Goal: Task Accomplishment & Management: Use online tool/utility

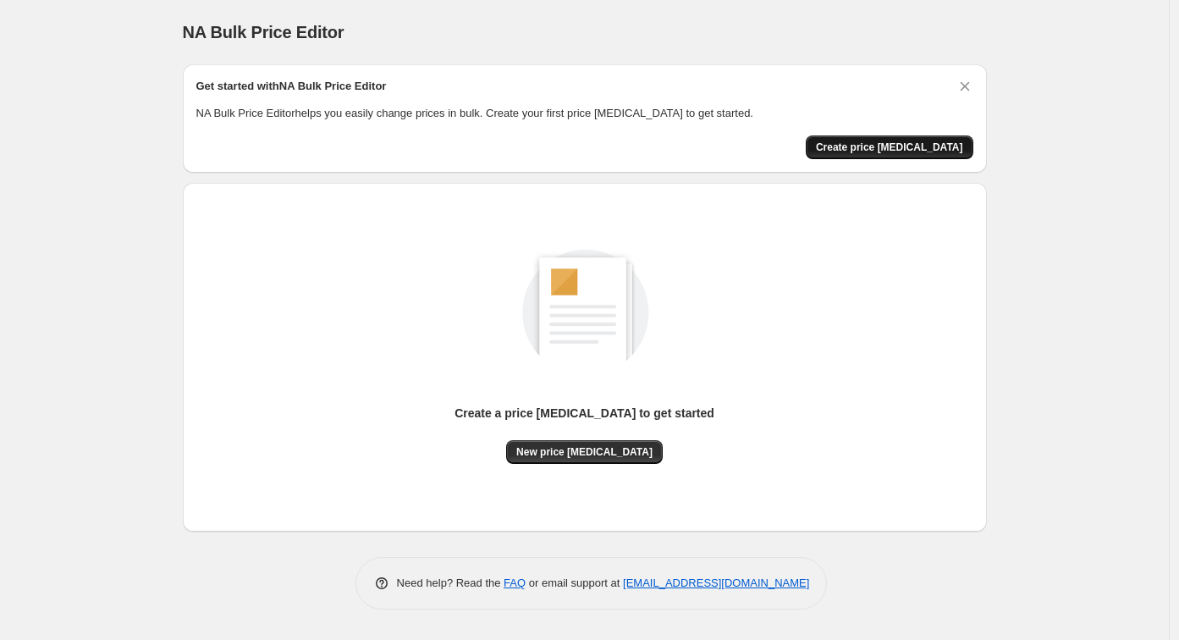
click at [878, 147] on span "Create price change job" at bounding box center [889, 147] width 147 height 14
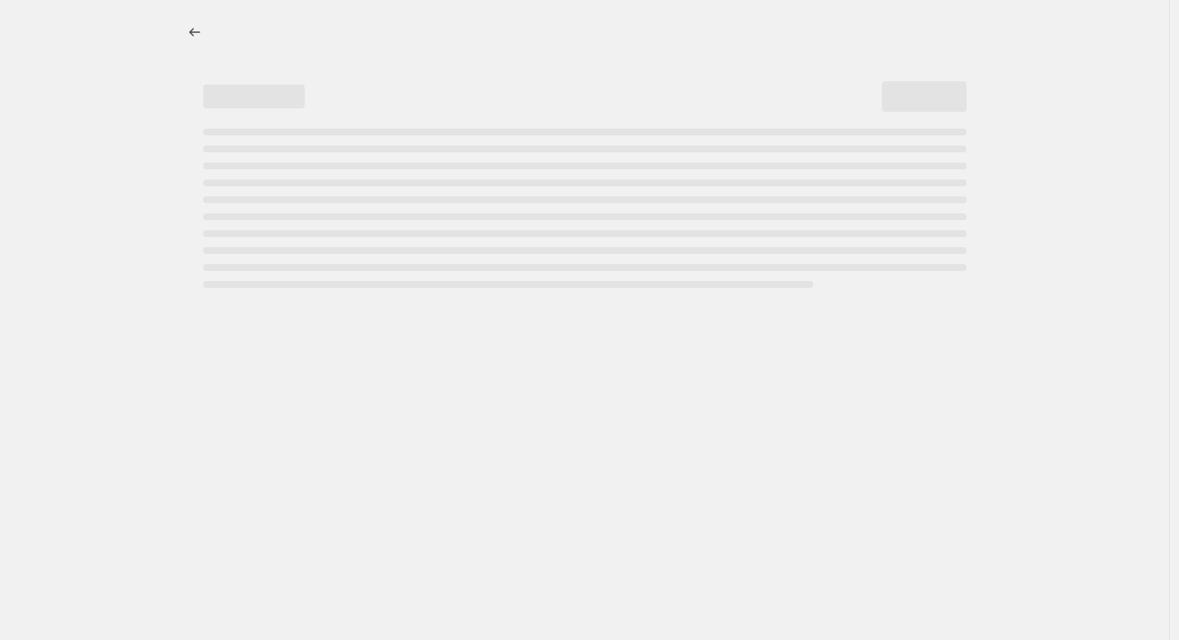
select select "percentage"
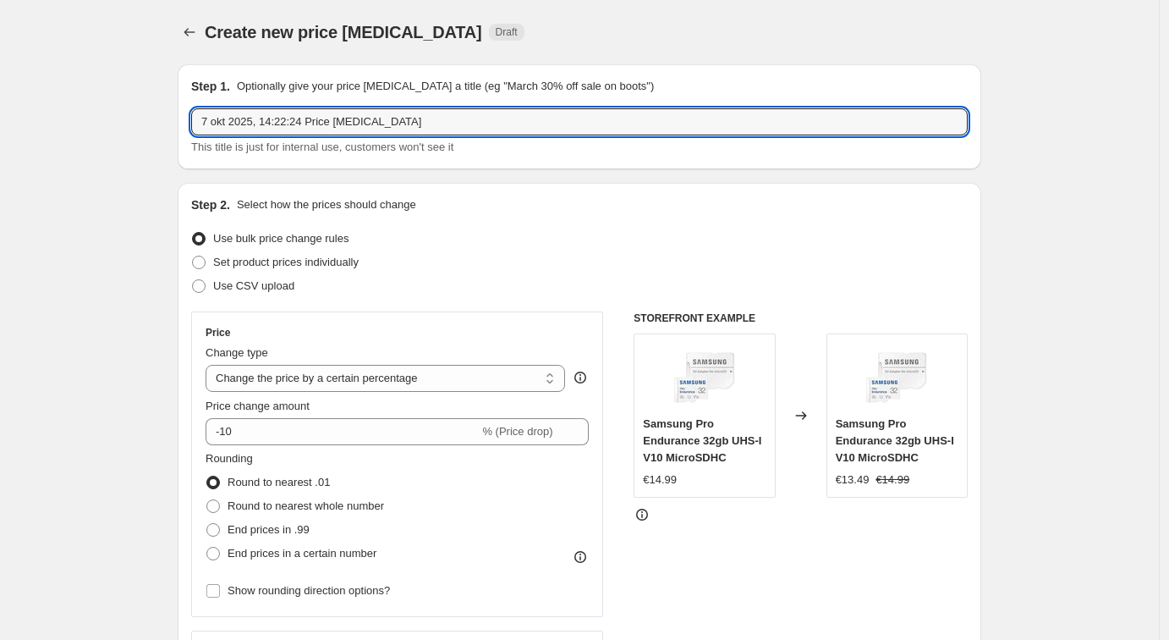
drag, startPoint x: 453, startPoint y: 127, endPoint x: 124, endPoint y: 115, distance: 329.3
type input "Germany"
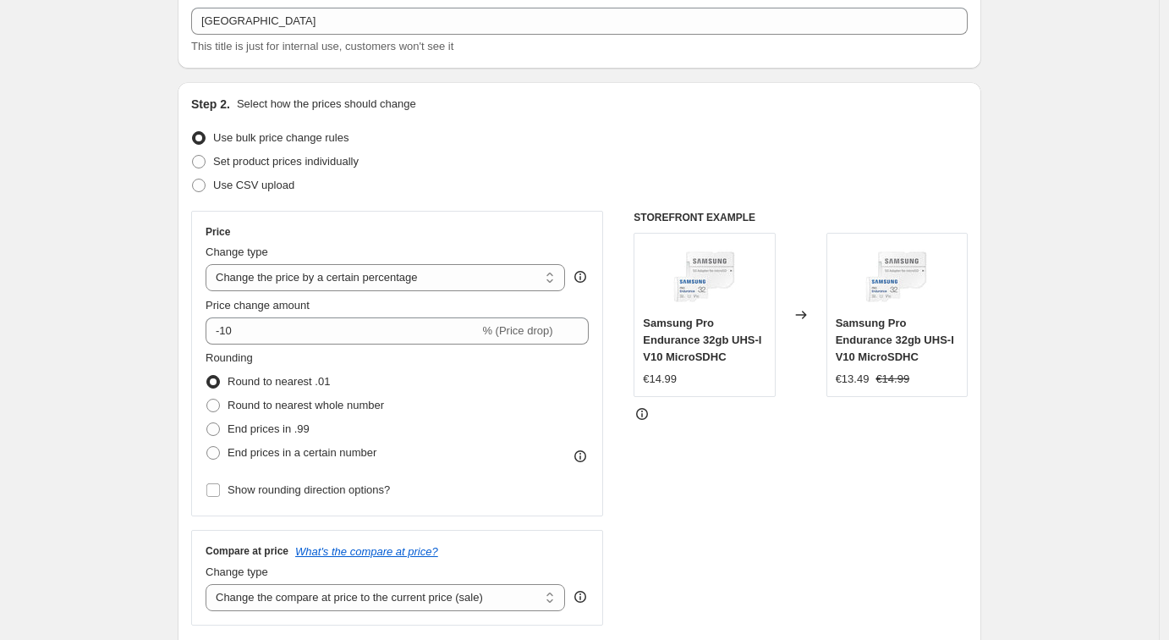
scroll to position [146, 0]
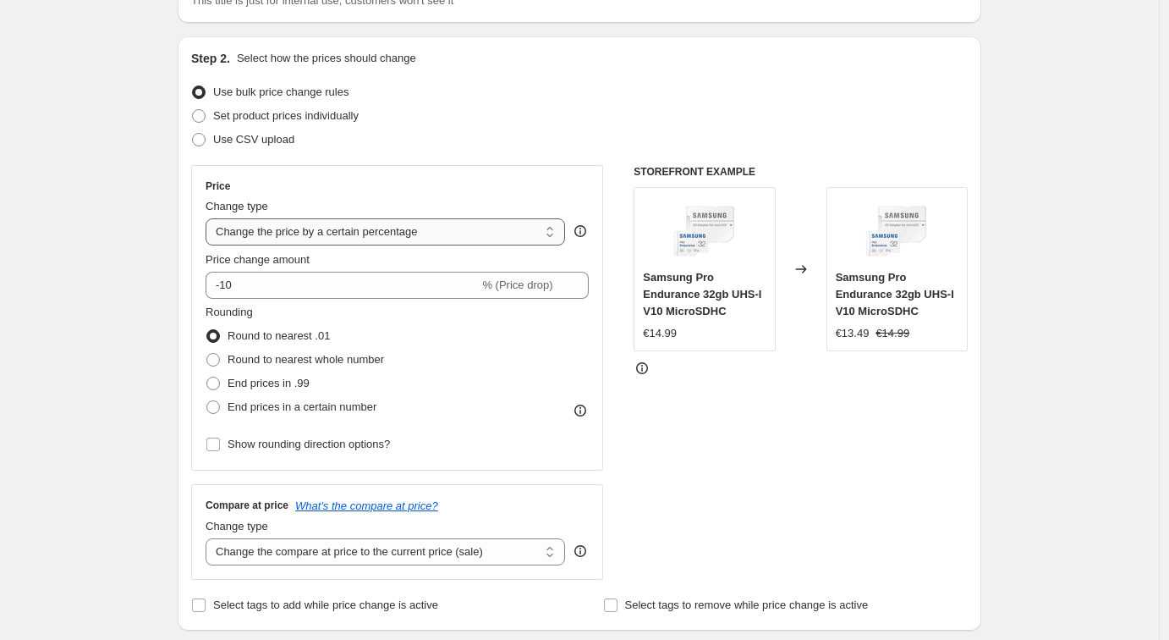
click at [450, 229] on select "Change the price to a certain amount Change the price by a certain amount Chang…" at bounding box center [386, 231] width 360 height 27
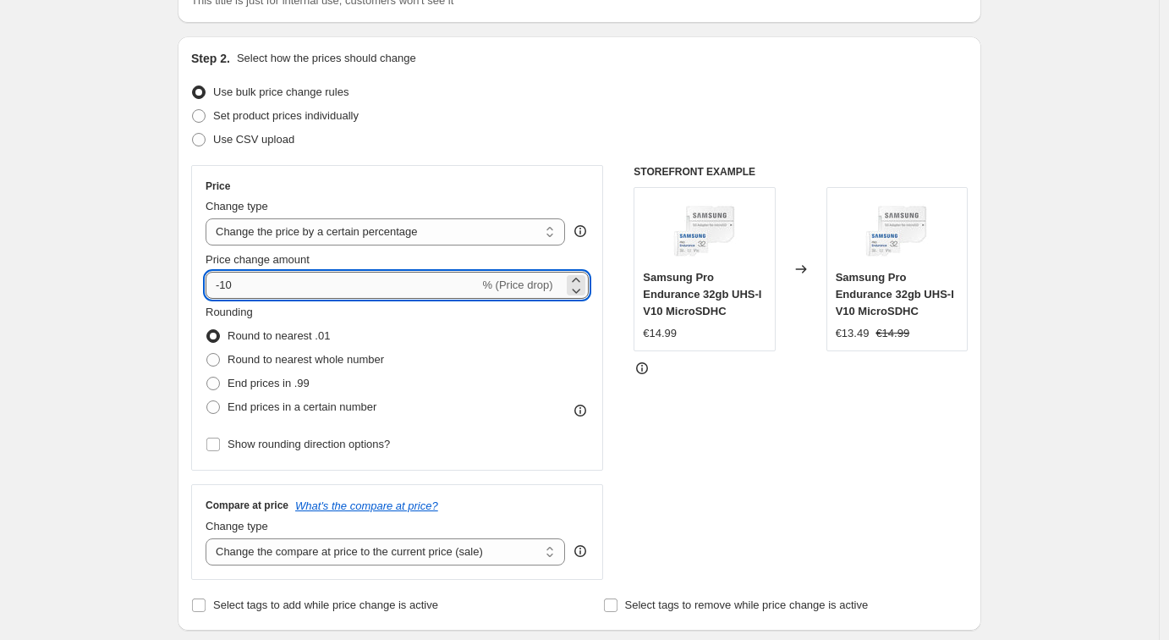
click at [251, 283] on input "-10" at bounding box center [342, 285] width 273 height 27
drag, startPoint x: 230, startPoint y: 283, endPoint x: 264, endPoint y: 285, distance: 33.9
click at [231, 284] on input "-10" at bounding box center [342, 285] width 273 height 27
drag, startPoint x: 264, startPoint y: 285, endPoint x: 166, endPoint y: 275, distance: 98.7
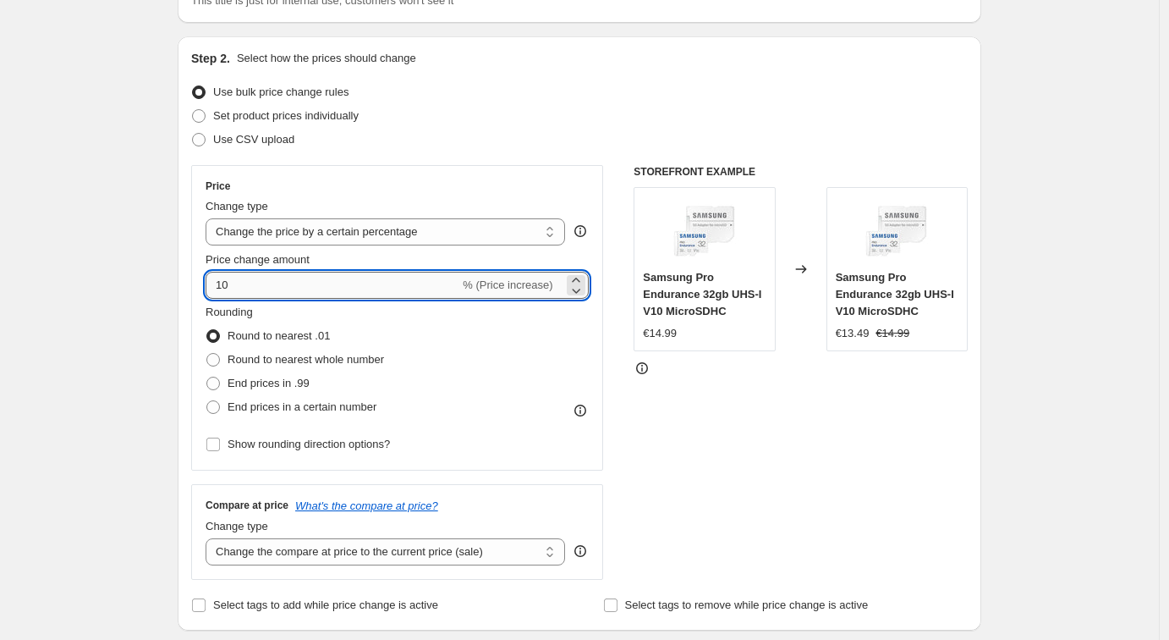
type input "1"
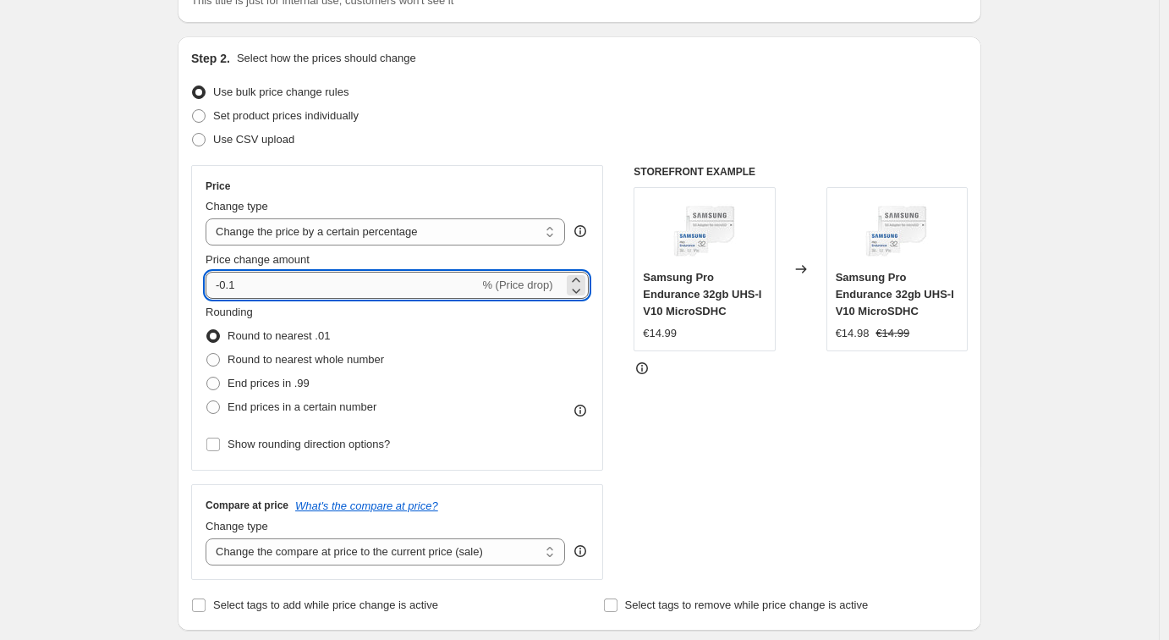
click at [267, 287] on input "-0.1" at bounding box center [342, 285] width 273 height 27
type input "-0"
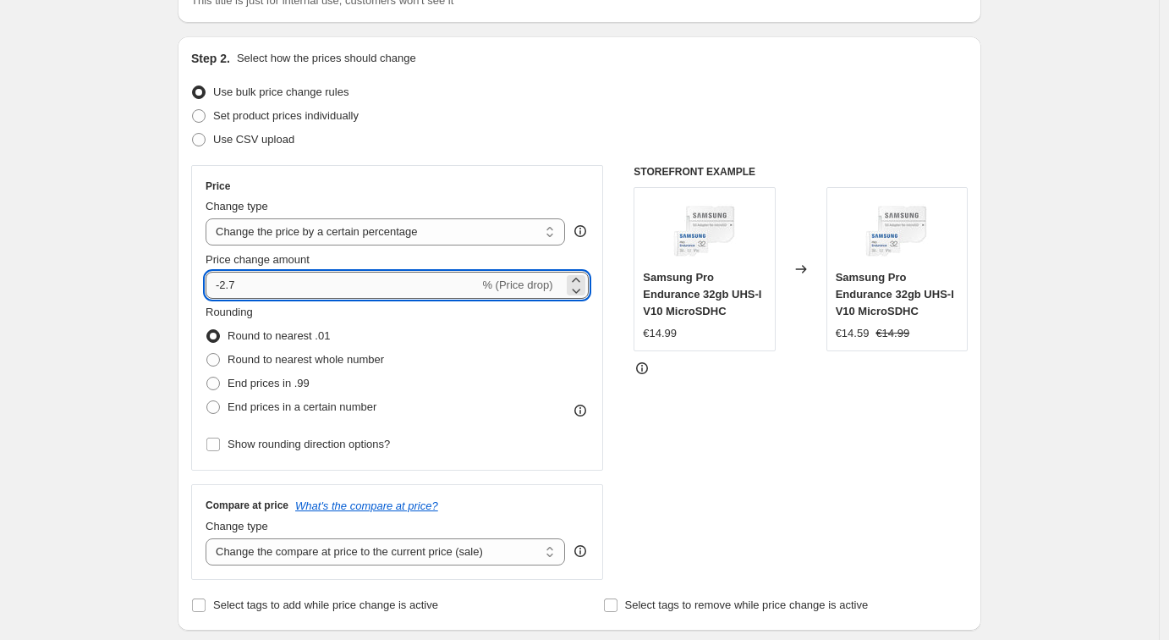
click at [269, 287] on input "-2.7" at bounding box center [342, 285] width 273 height 27
click at [278, 286] on input "-2" at bounding box center [342, 285] width 273 height 27
type input "-2.7"
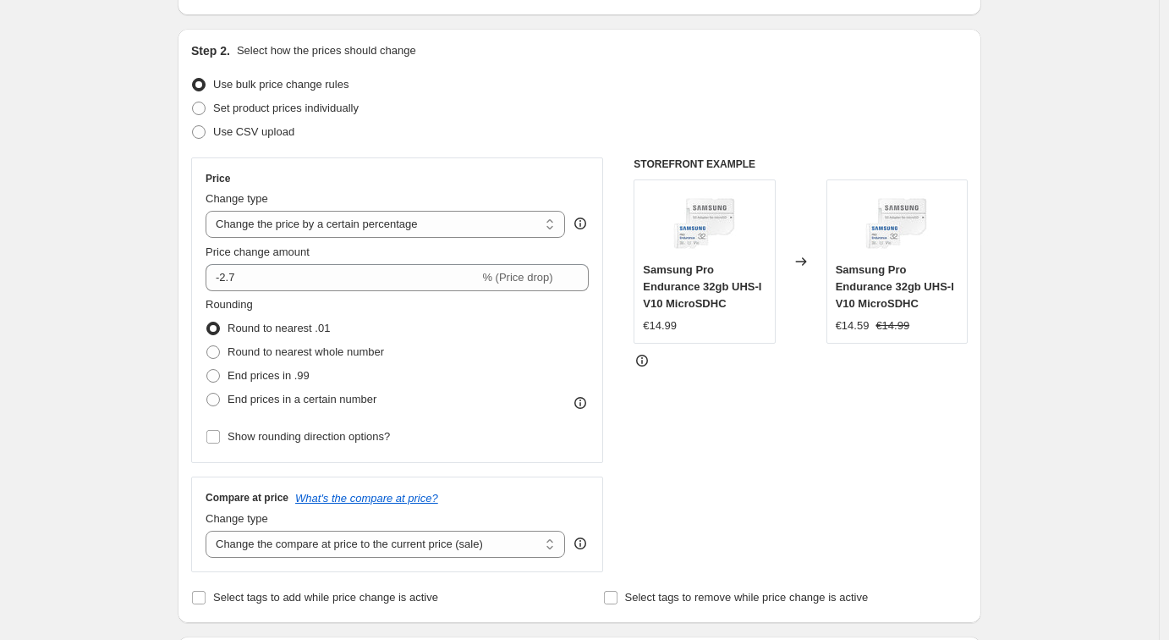
scroll to position [157, 0]
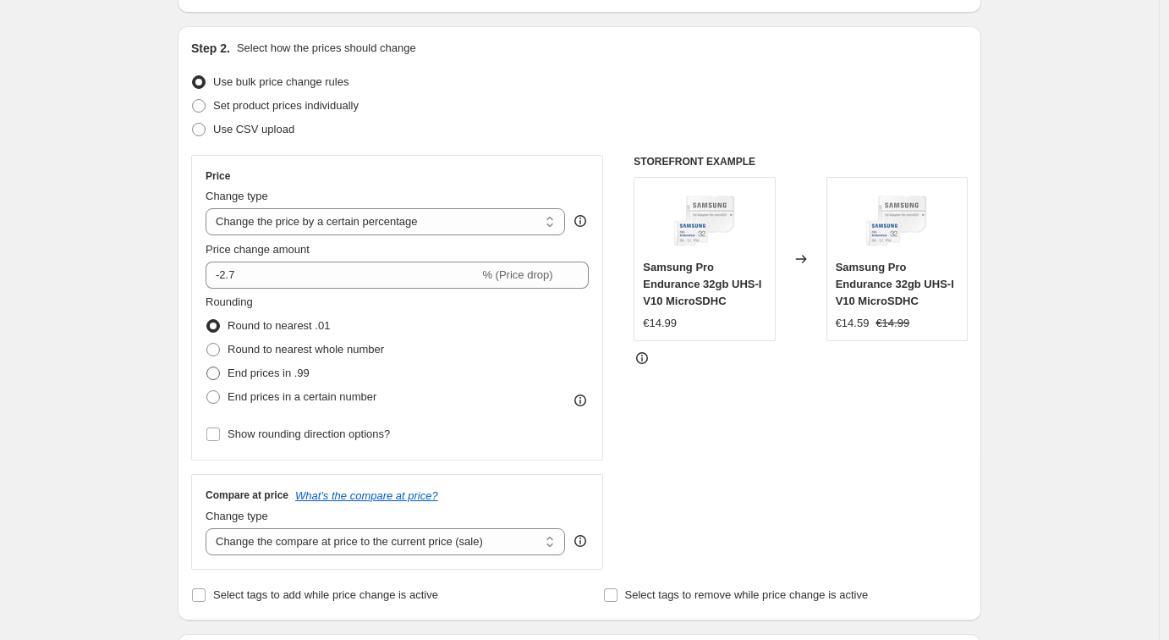
click at [293, 375] on span "End prices in .99" at bounding box center [269, 372] width 82 height 13
click at [207, 367] on input "End prices in .99" at bounding box center [206, 366] width 1 height 1
radio input "true"
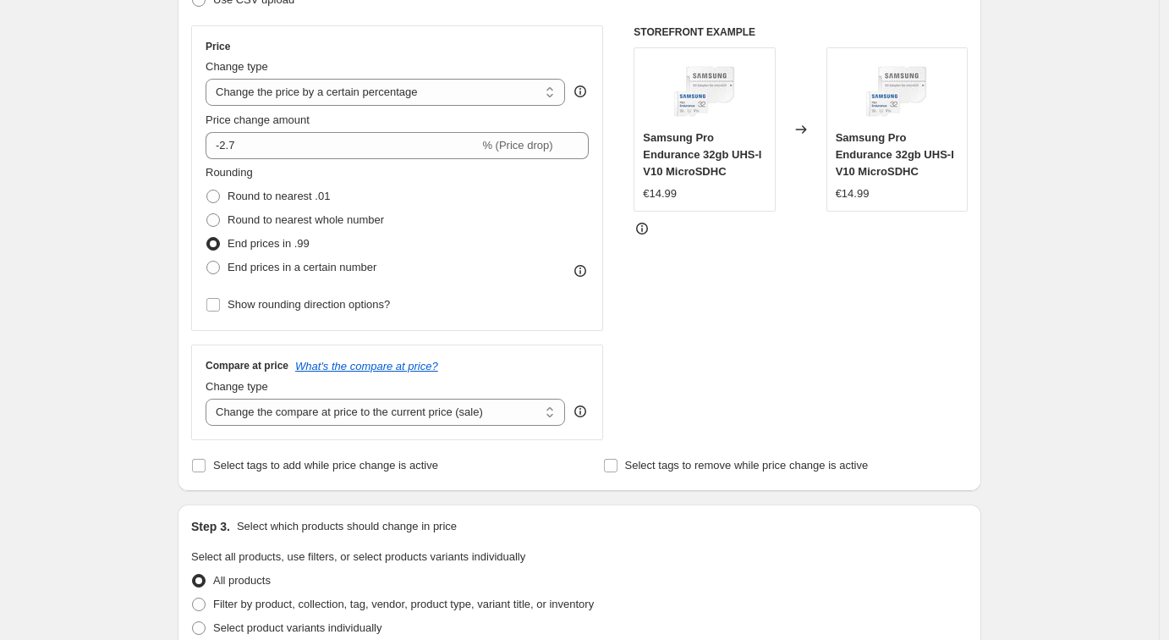
scroll to position [289, 0]
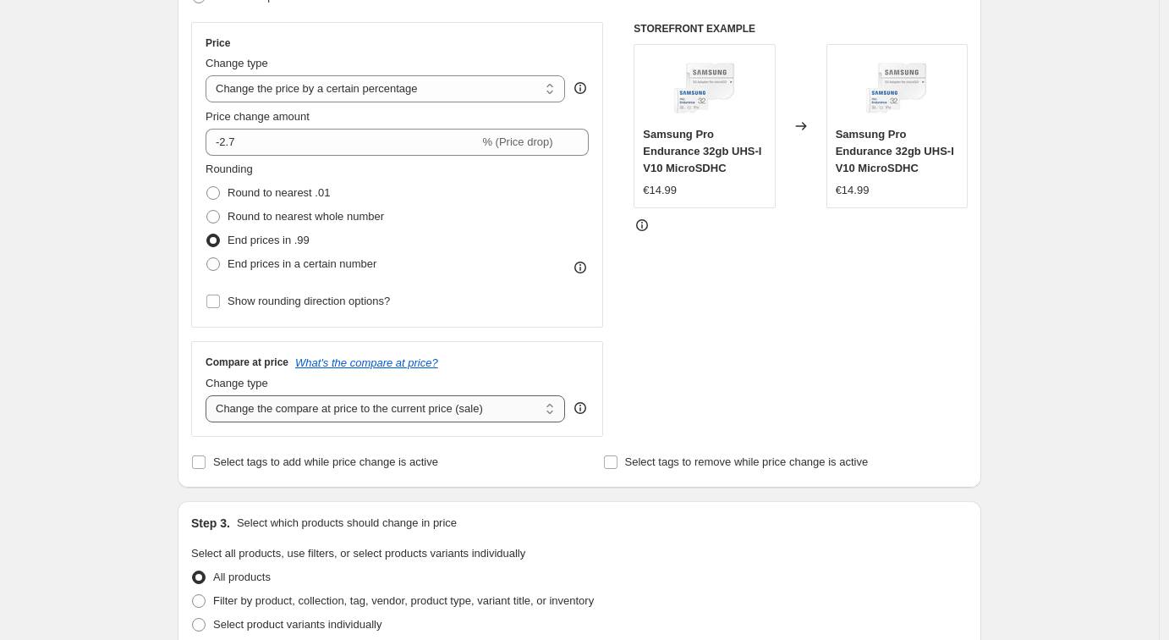
click at [484, 412] on select "Change the compare at price to the current price (sale) Change the compare at p…" at bounding box center [386, 408] width 360 height 27
click at [343, 407] on select "Change the compare at price to the current price (sale) Change the compare at p…" at bounding box center [386, 408] width 360 height 27
click at [405, 408] on select "Change the compare at price to the current price (sale) Change the compare at p…" at bounding box center [386, 408] width 360 height 27
select select "percentage"
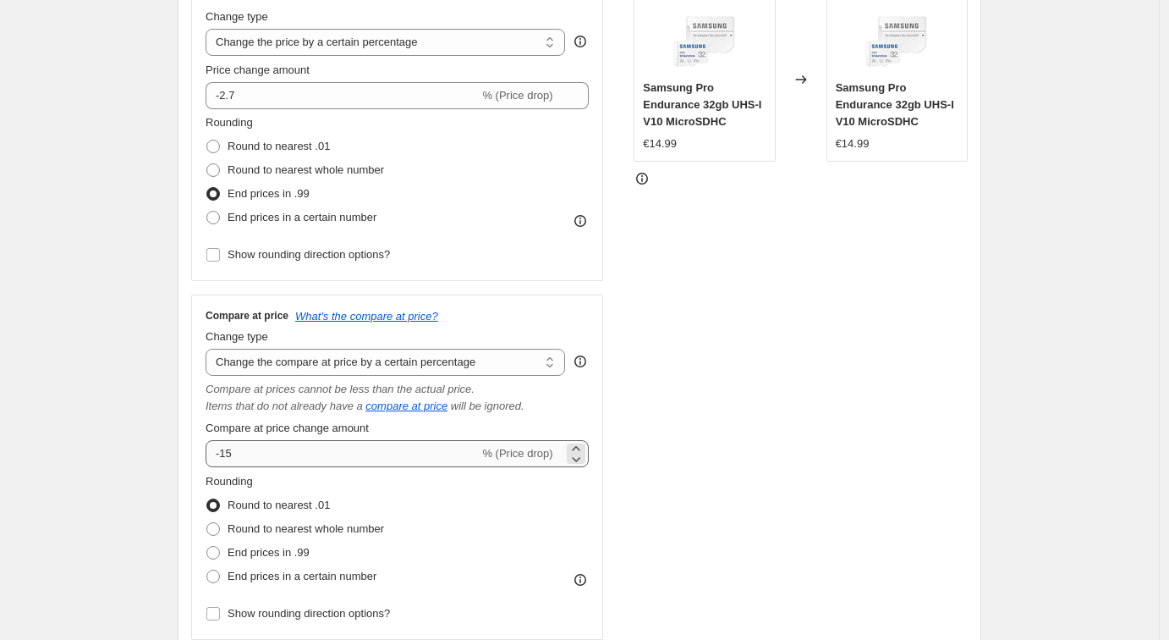
scroll to position [338, 0]
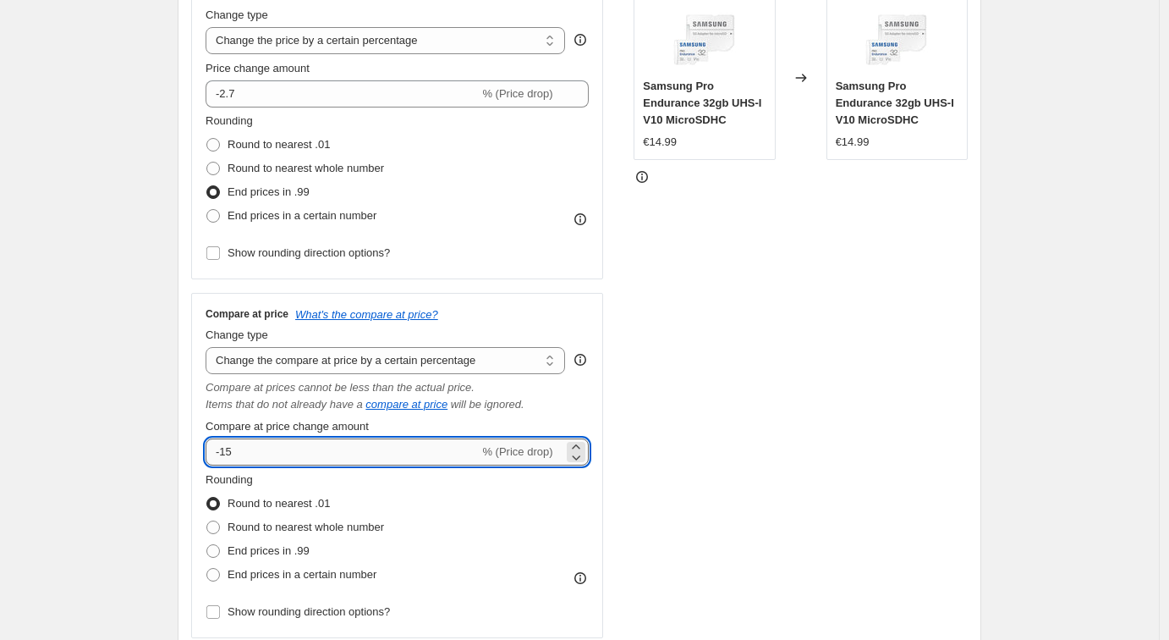
click at [258, 448] on input "-15" at bounding box center [342, 451] width 273 height 27
type input "-1"
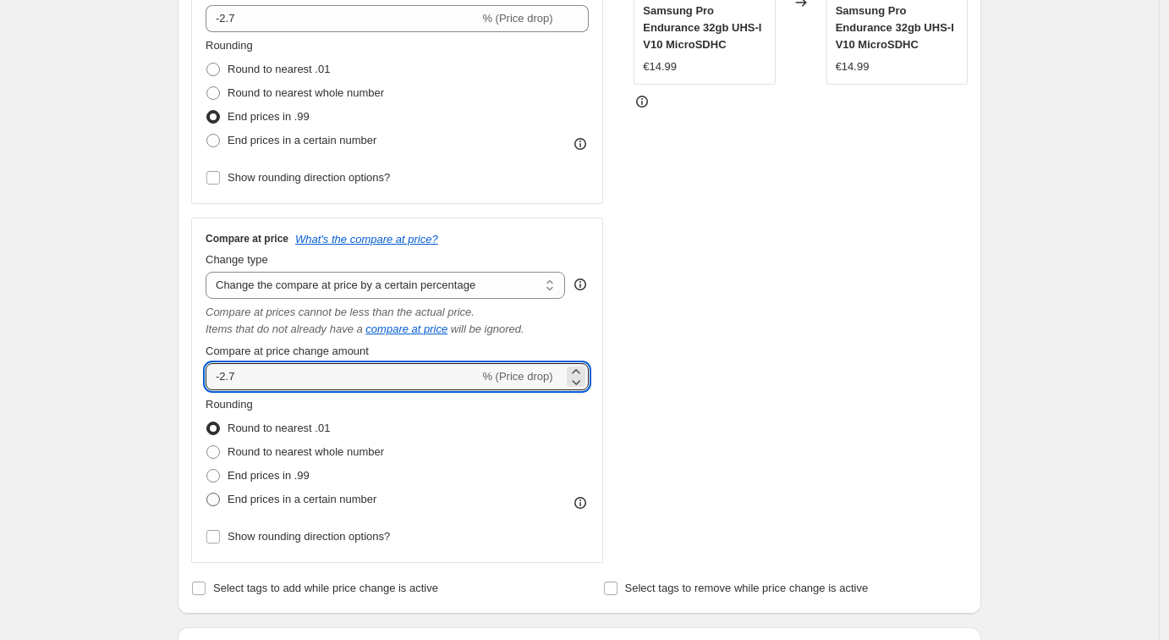
scroll to position [418, 0]
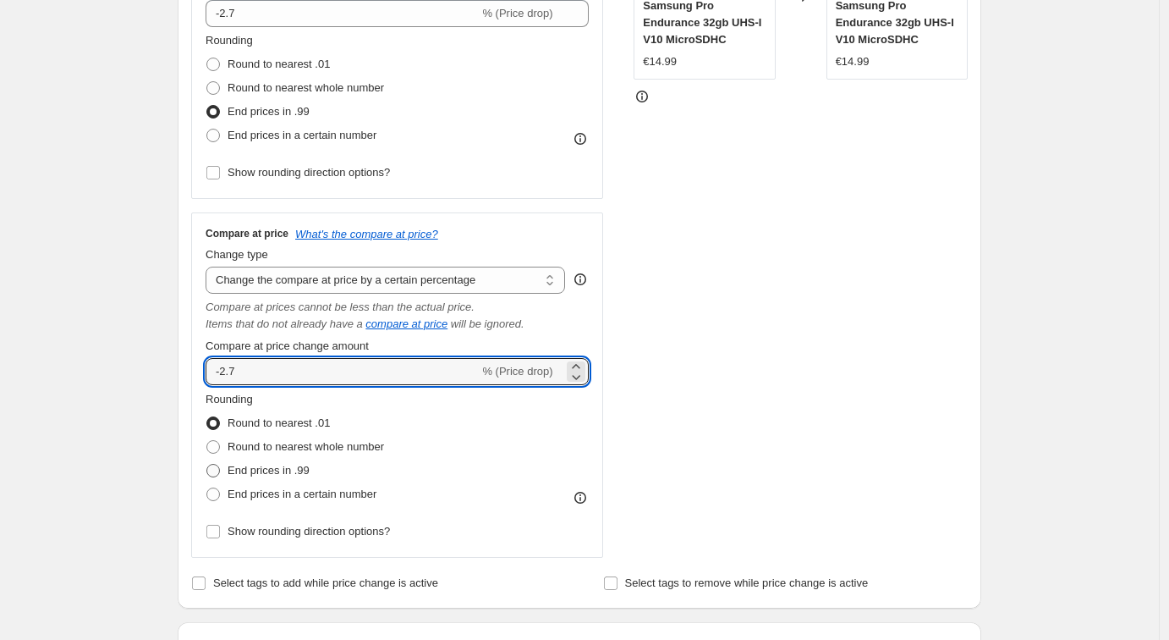
type input "-2.7"
click at [290, 469] on span "End prices in .99" at bounding box center [269, 470] width 82 height 13
click at [207, 464] on input "End prices in .99" at bounding box center [206, 464] width 1 height 1
radio input "true"
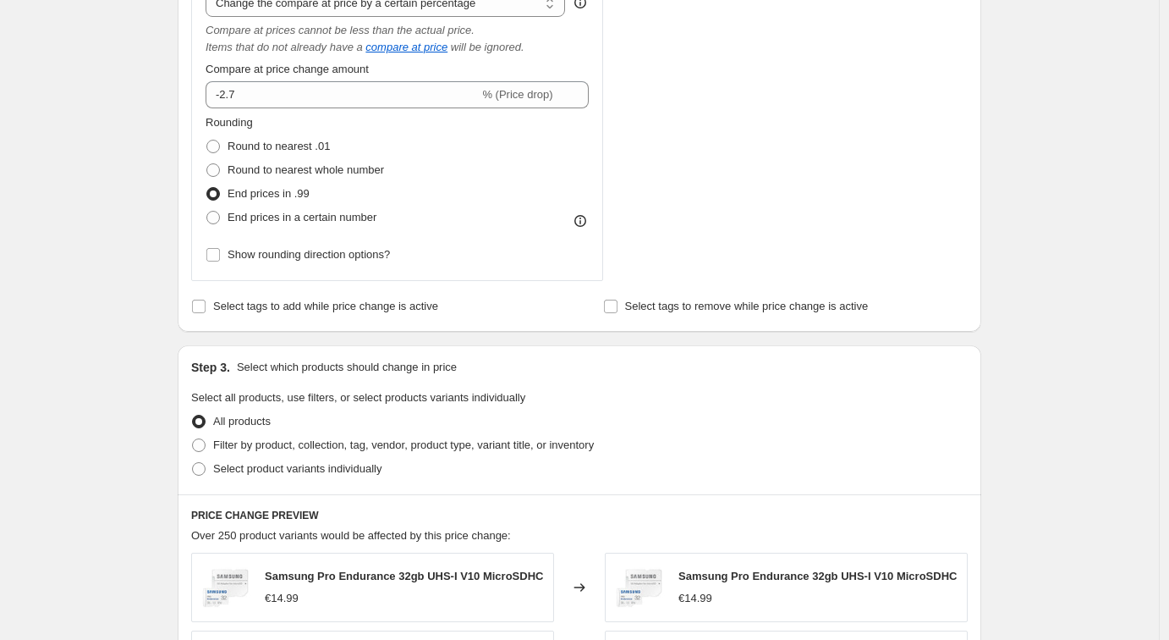
scroll to position [737, 0]
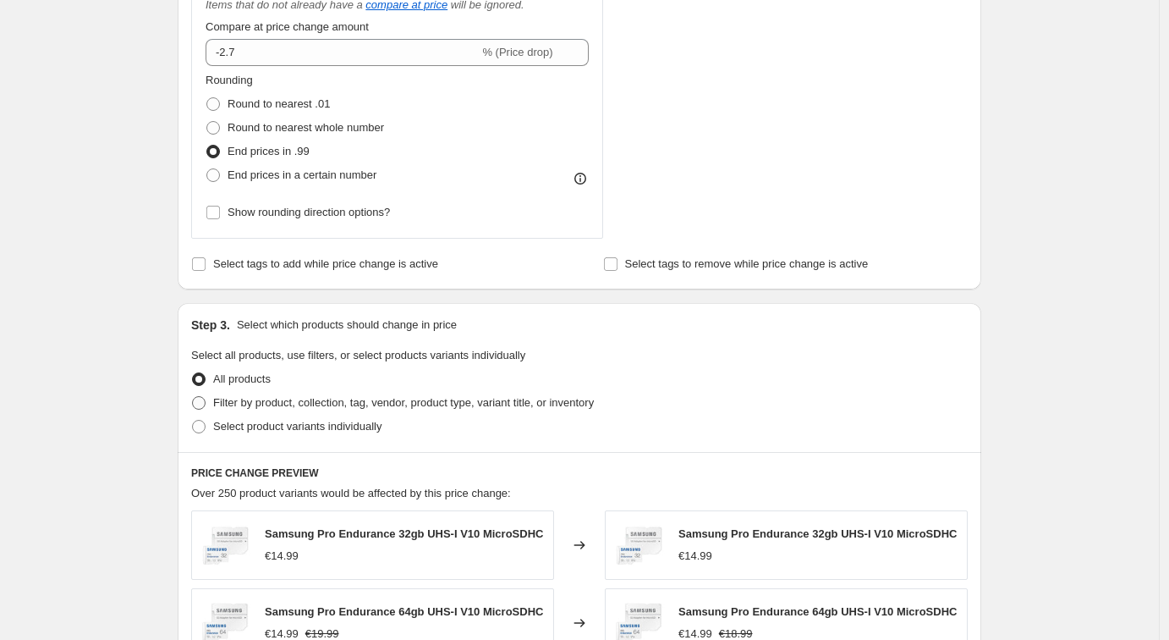
click at [260, 405] on span "Filter by product, collection, tag, vendor, product type, variant title, or inv…" at bounding box center [403, 402] width 381 height 13
click at [193, 397] on input "Filter by product, collection, tag, vendor, product type, variant title, or inv…" at bounding box center [192, 396] width 1 height 1
radio input "true"
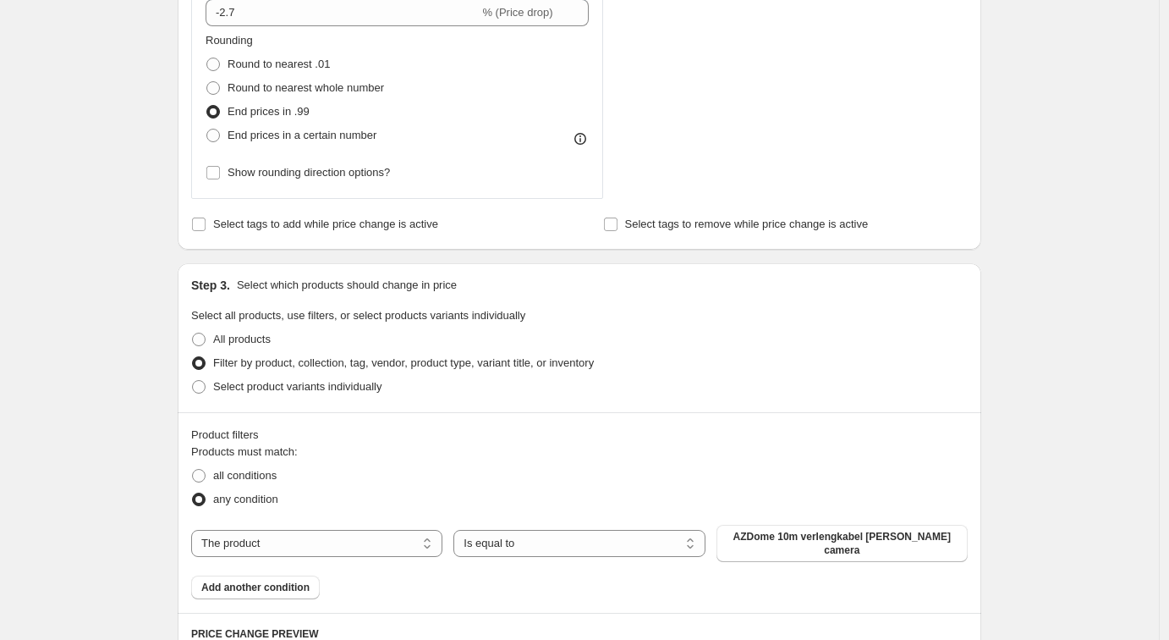
scroll to position [869, 0]
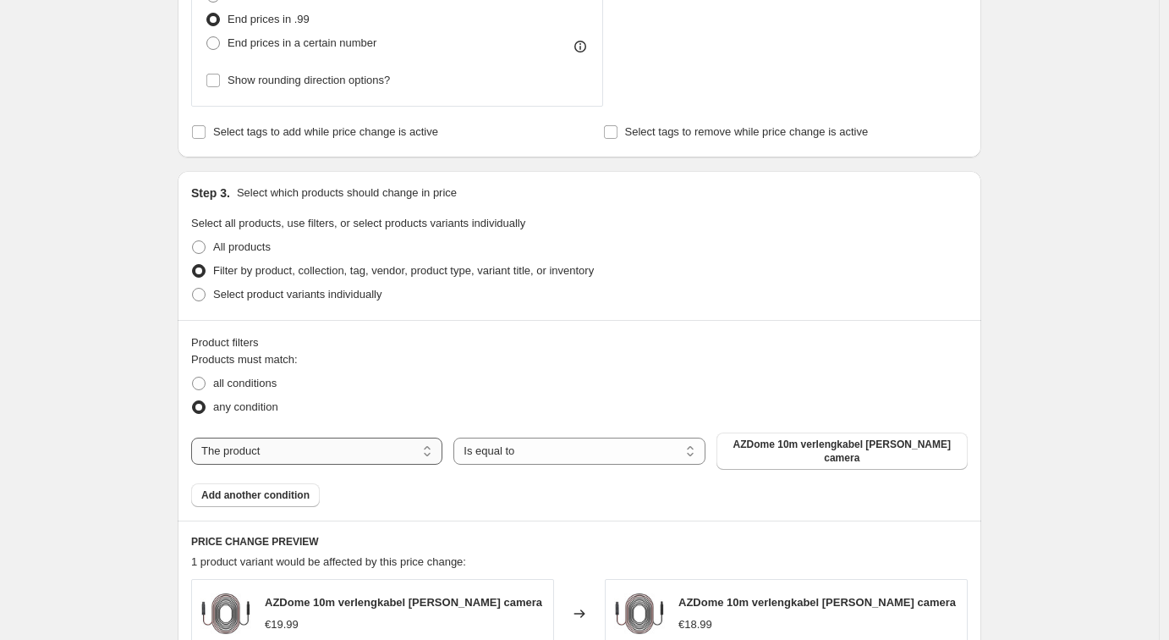
click at [353, 452] on select "The product The product's collection The product's vendor The product's type Th…" at bounding box center [316, 450] width 251 height 27
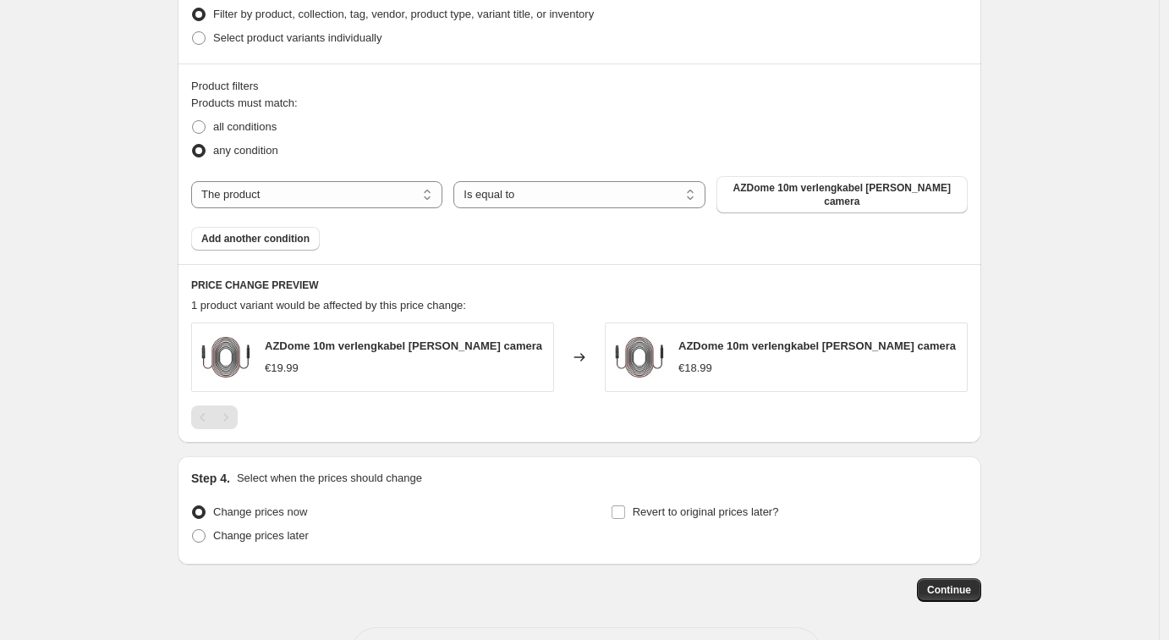
scroll to position [1129, 0]
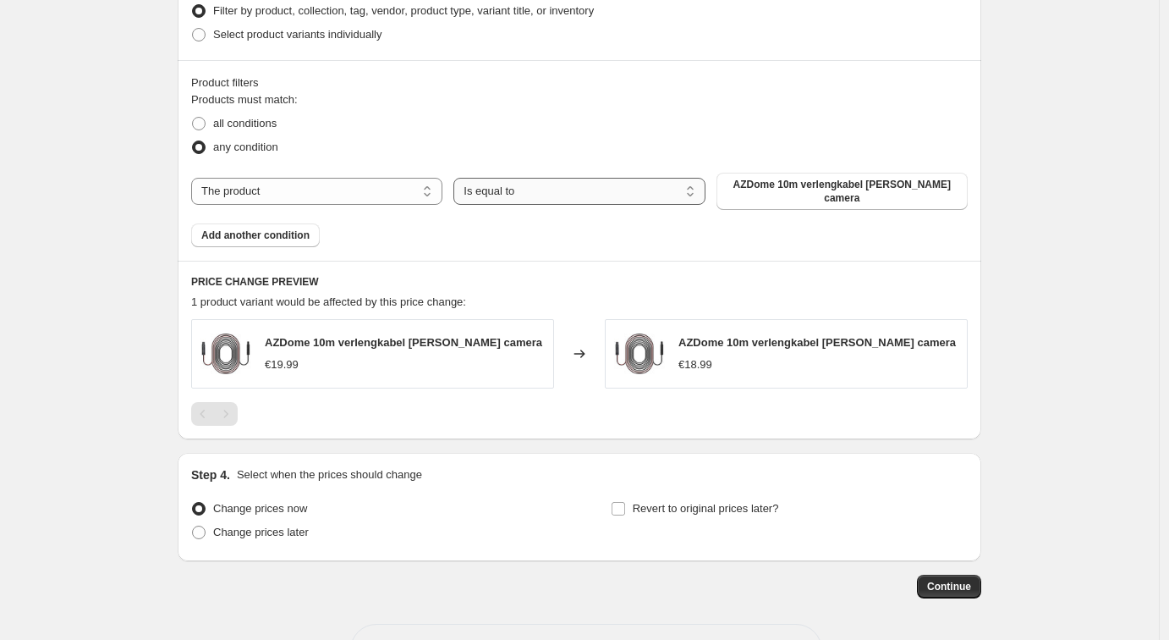
click at [558, 189] on select "Is equal to Is not equal to" at bounding box center [578, 191] width 251 height 27
click at [246, 125] on span "all conditions" at bounding box center [244, 123] width 63 height 13
click at [193, 118] on input "all conditions" at bounding box center [192, 117] width 1 height 1
radio input "true"
click at [271, 189] on select "The product The product's collection The product's vendor The product's type Th…" at bounding box center [316, 191] width 251 height 27
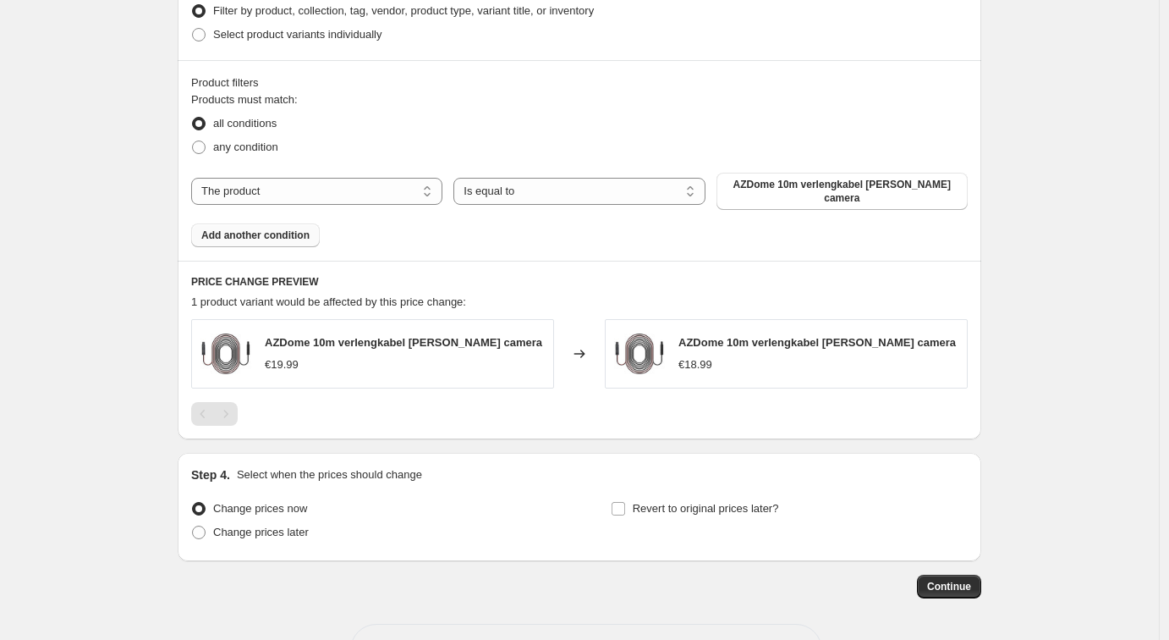
click at [239, 231] on span "Add another condition" at bounding box center [255, 235] width 108 height 14
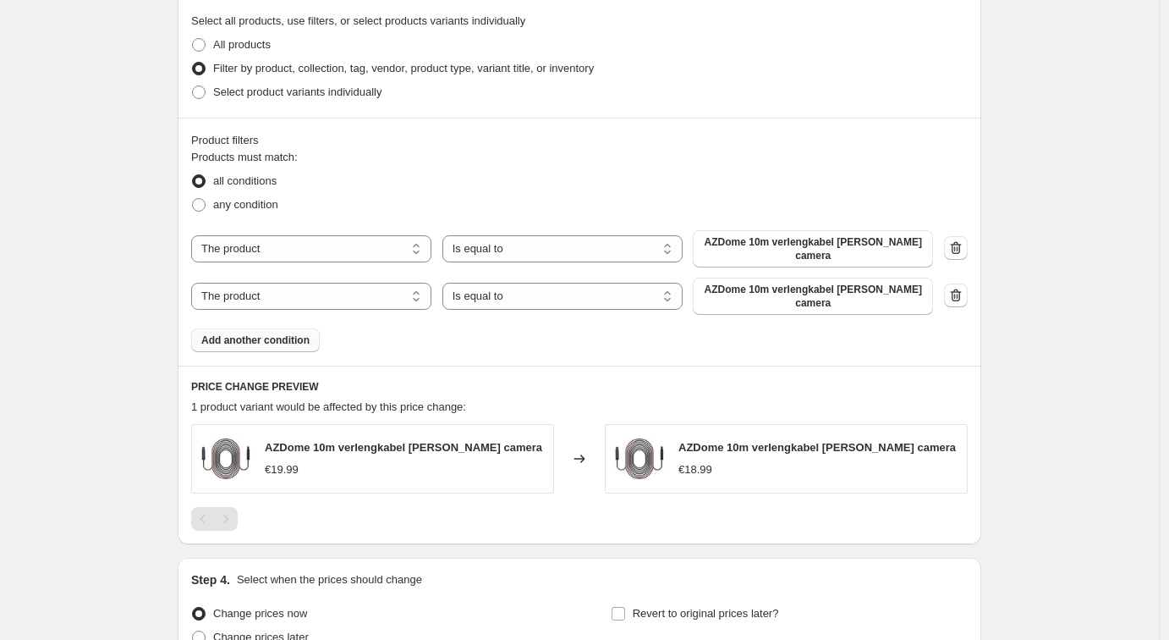
scroll to position [1068, 0]
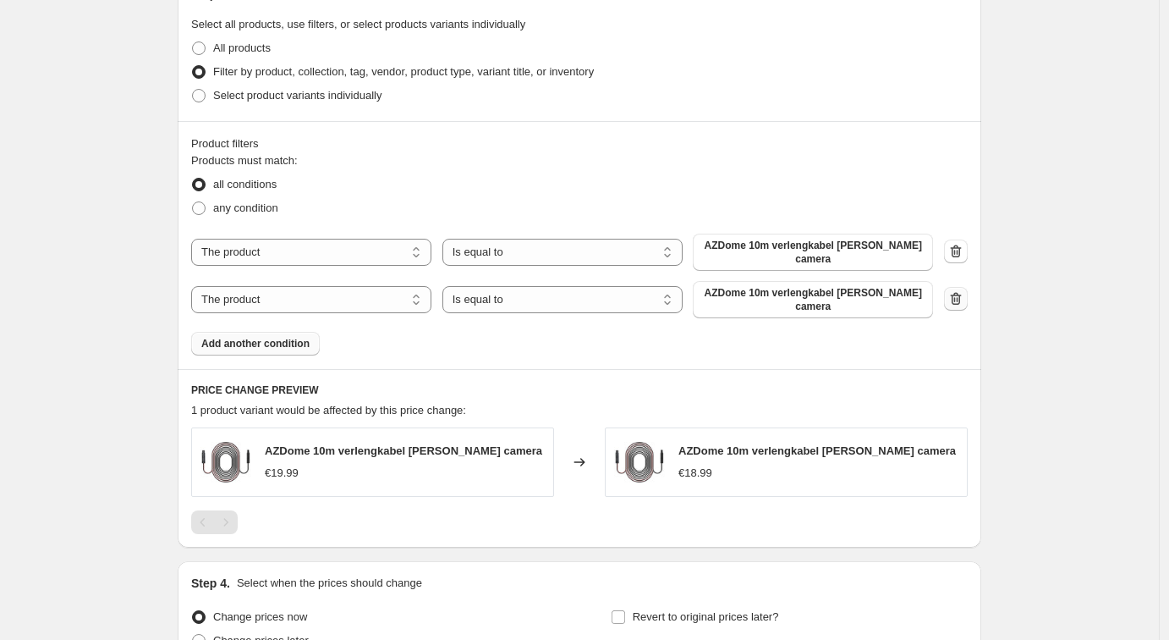
click at [965, 290] on icon "button" at bounding box center [956, 298] width 17 height 17
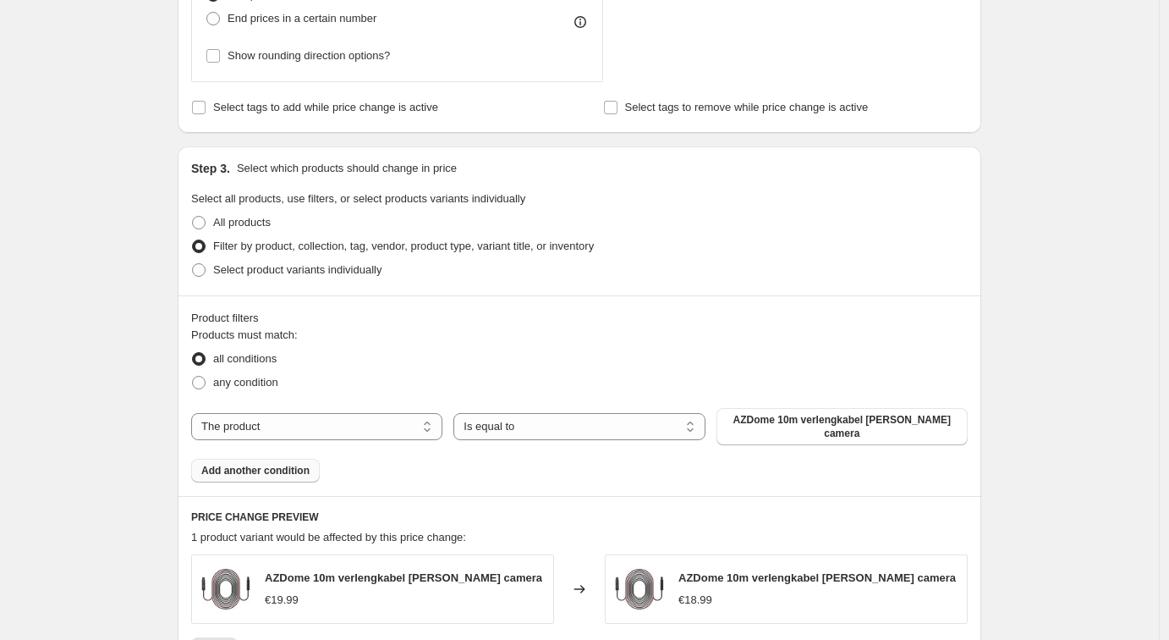
scroll to position [956, 0]
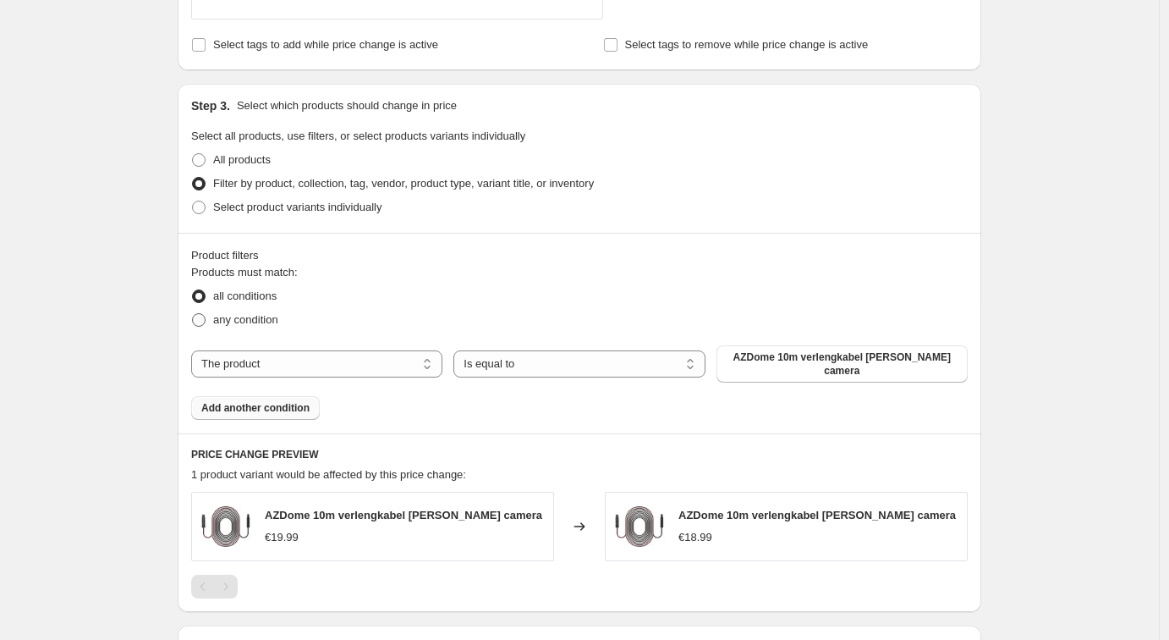
click at [250, 320] on span "any condition" at bounding box center [245, 319] width 65 height 13
click at [193, 314] on input "any condition" at bounding box center [192, 313] width 1 height 1
radio input "true"
click at [804, 356] on span "AZDome 10m verlengkabel achter camera" at bounding box center [842, 363] width 231 height 27
click at [254, 291] on span "all conditions" at bounding box center [244, 295] width 63 height 13
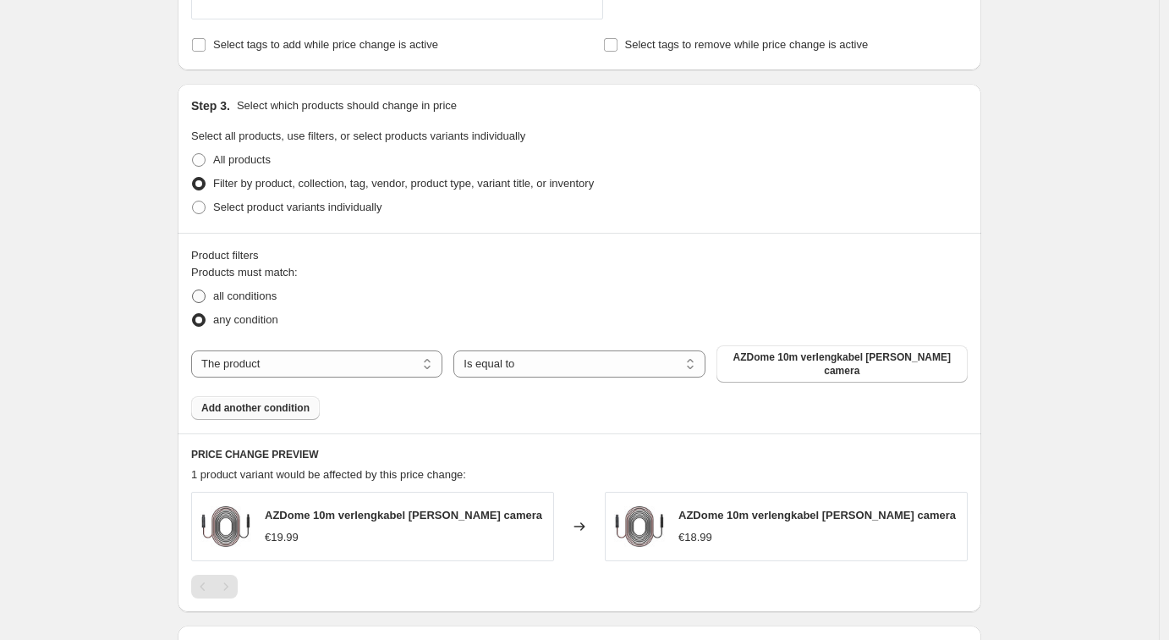
click at [193, 290] on input "all conditions" at bounding box center [192, 289] width 1 height 1
radio input "true"
click at [256, 160] on span "All products" at bounding box center [242, 159] width 58 height 13
click at [193, 154] on input "All products" at bounding box center [192, 153] width 1 height 1
radio input "true"
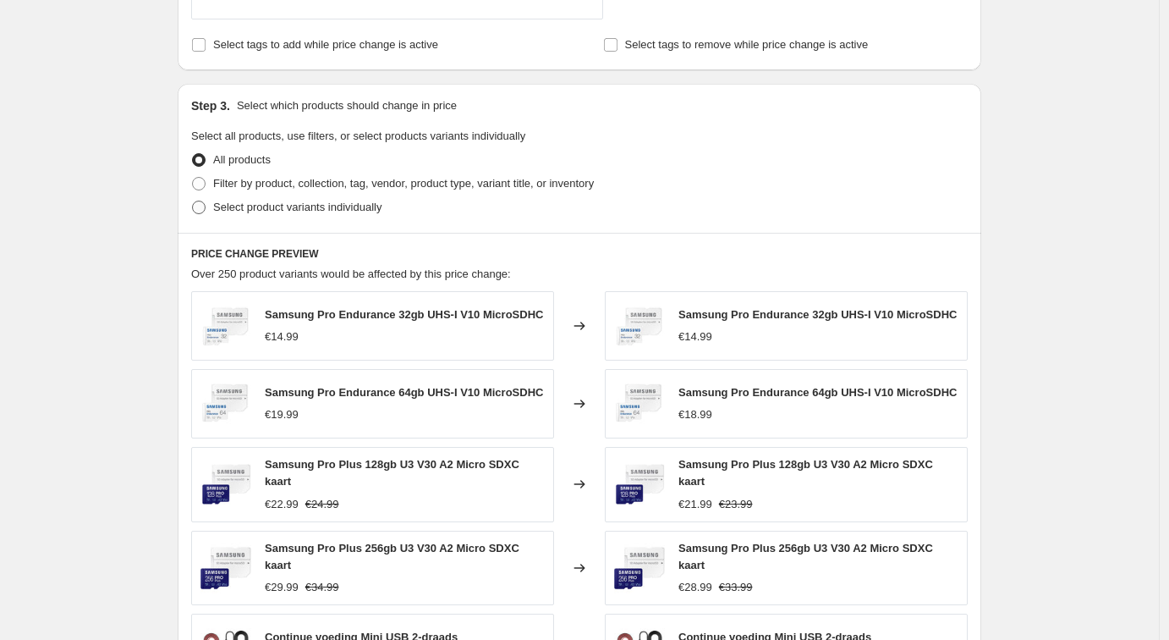
click at [270, 207] on span "Select product variants individually" at bounding box center [297, 207] width 168 height 13
click at [193, 201] on input "Select product variants individually" at bounding box center [192, 201] width 1 height 1
radio input "true"
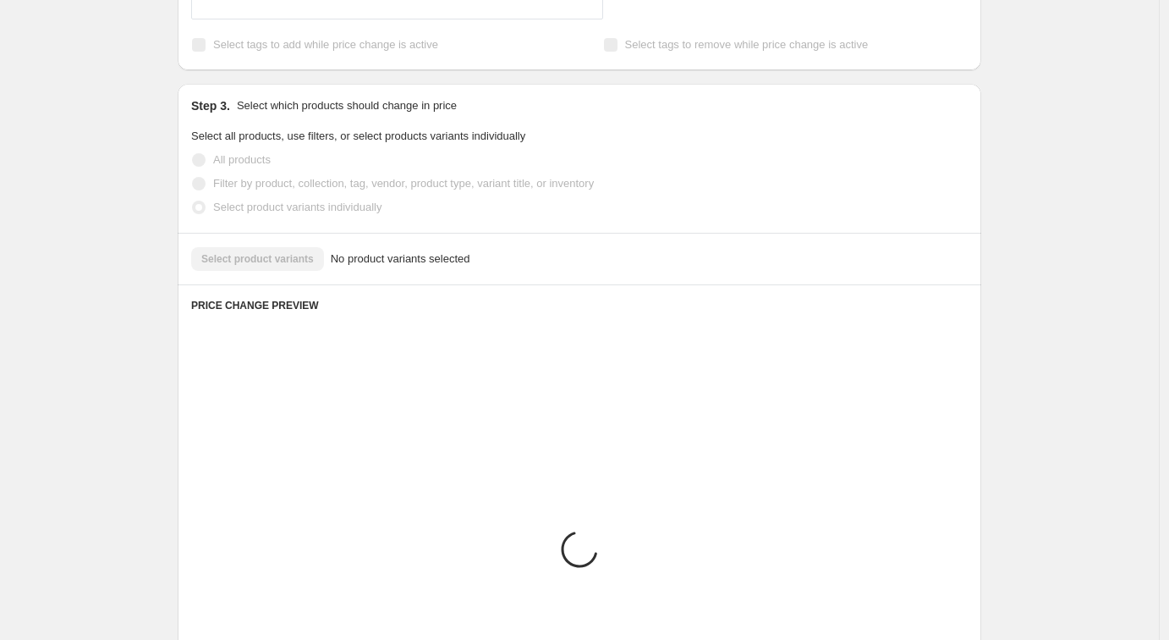
scroll to position [926, 0]
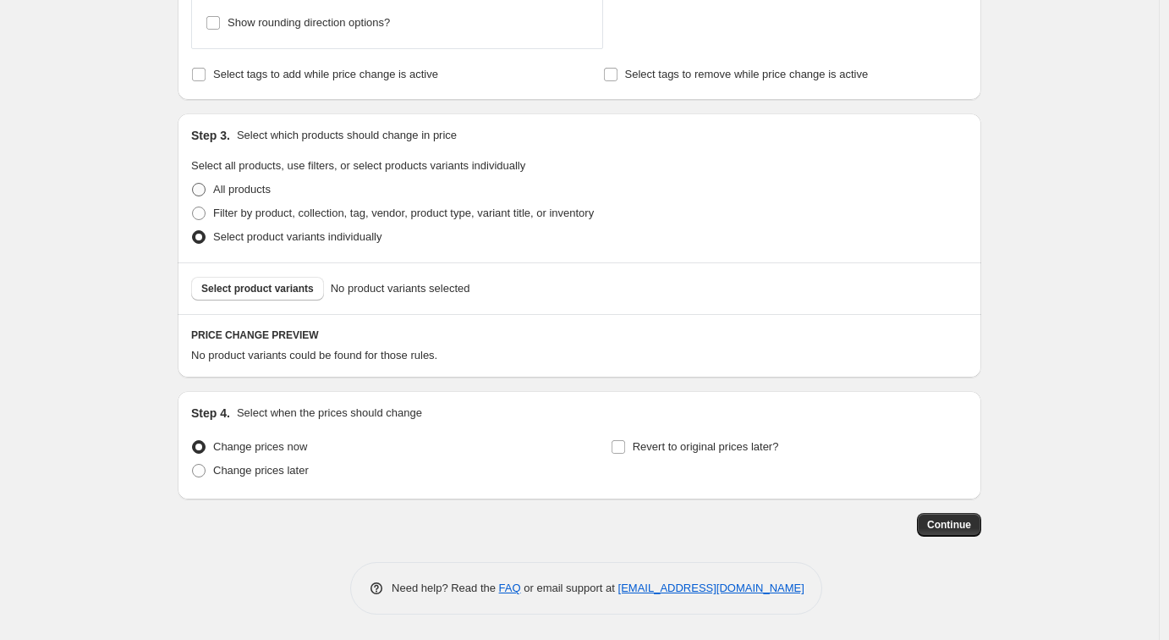
click at [250, 190] on span "All products" at bounding box center [242, 189] width 58 height 13
click at [193, 184] on input "All products" at bounding box center [192, 183] width 1 height 1
radio input "true"
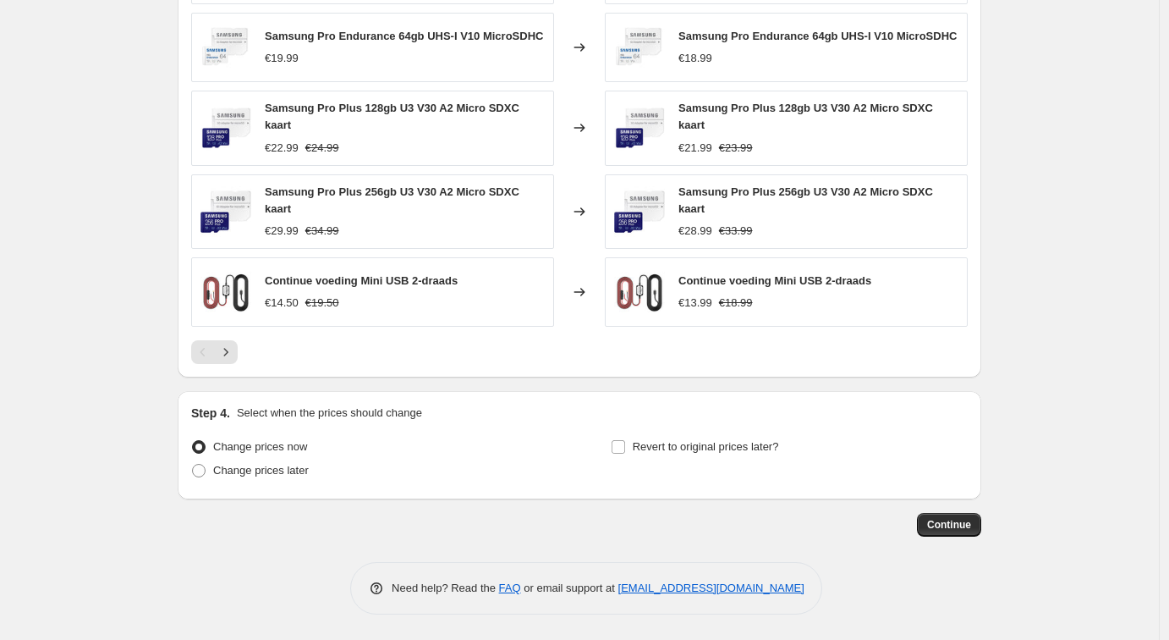
scroll to position [1320, 0]
click at [272, 473] on span "Change prices later" at bounding box center [261, 470] width 96 height 13
click at [193, 464] on input "Change prices later" at bounding box center [192, 464] width 1 height 1
radio input "true"
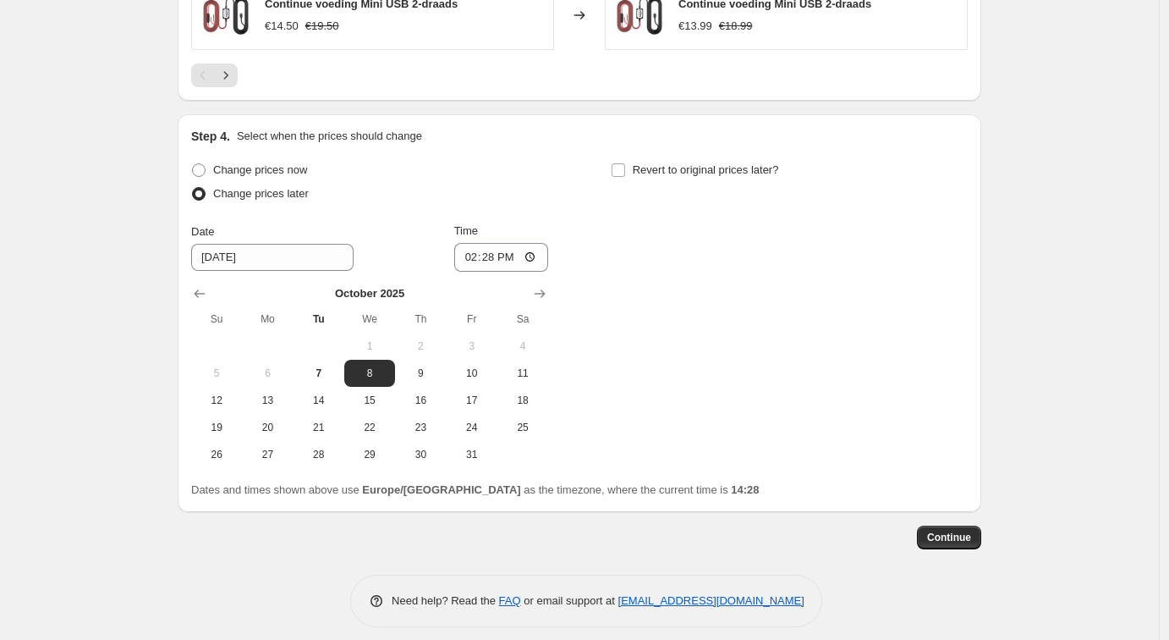
scroll to position [1613, 0]
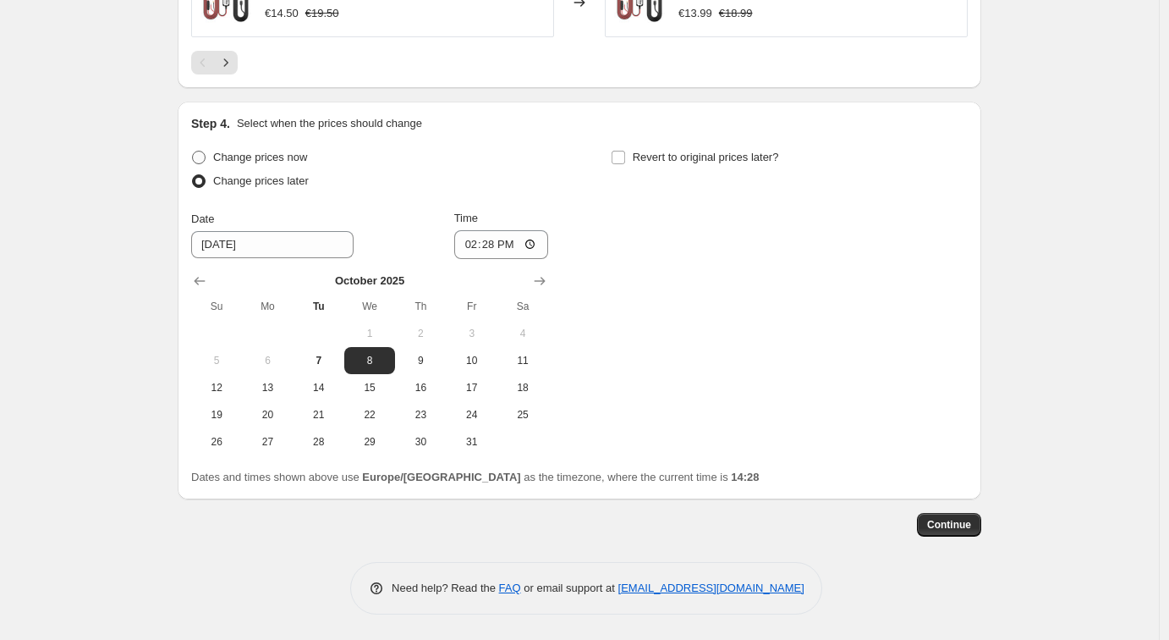
click at [262, 155] on span "Change prices now" at bounding box center [260, 157] width 94 height 13
click at [193, 151] on input "Change prices now" at bounding box center [192, 151] width 1 height 1
radio input "true"
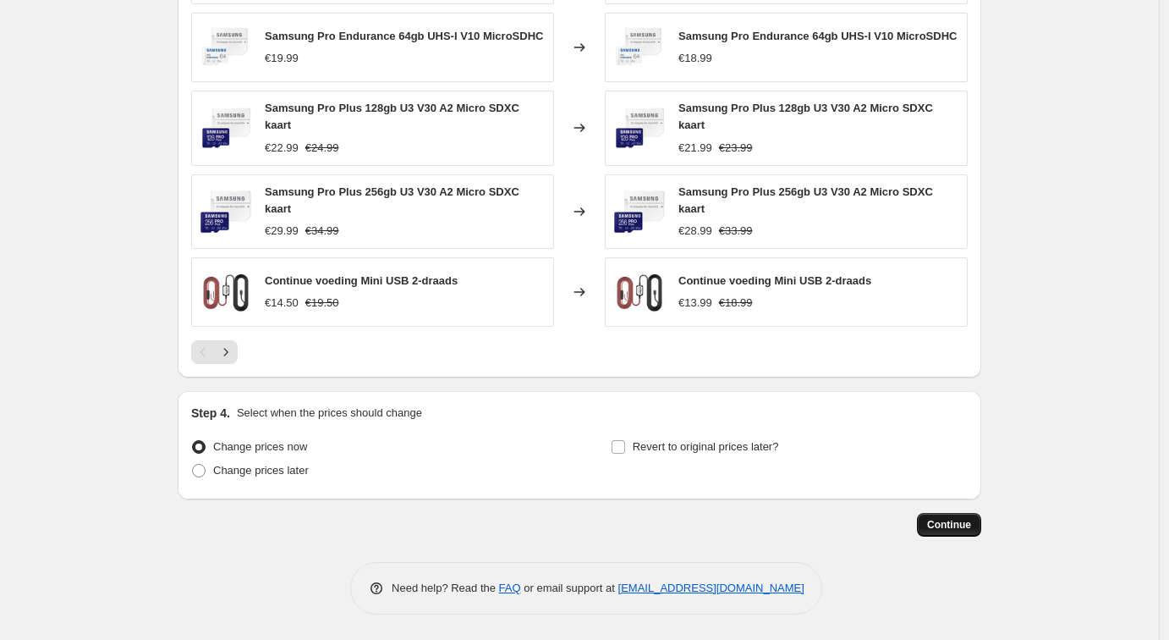
click at [954, 526] on span "Continue" at bounding box center [949, 525] width 44 height 14
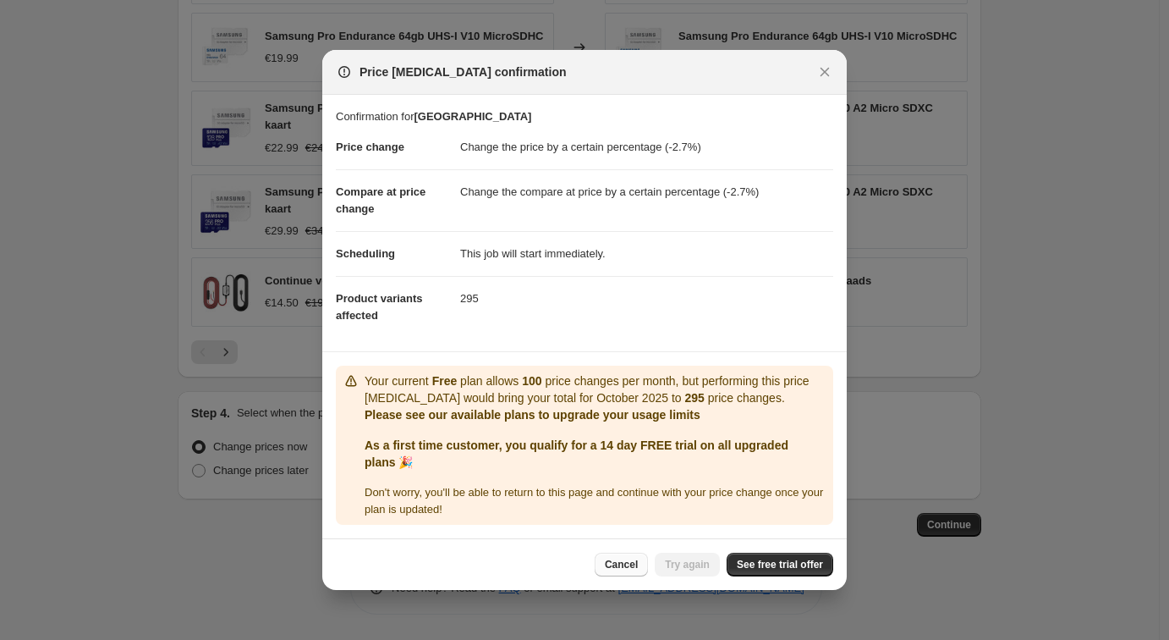
click at [616, 563] on span "Cancel" at bounding box center [621, 565] width 33 height 14
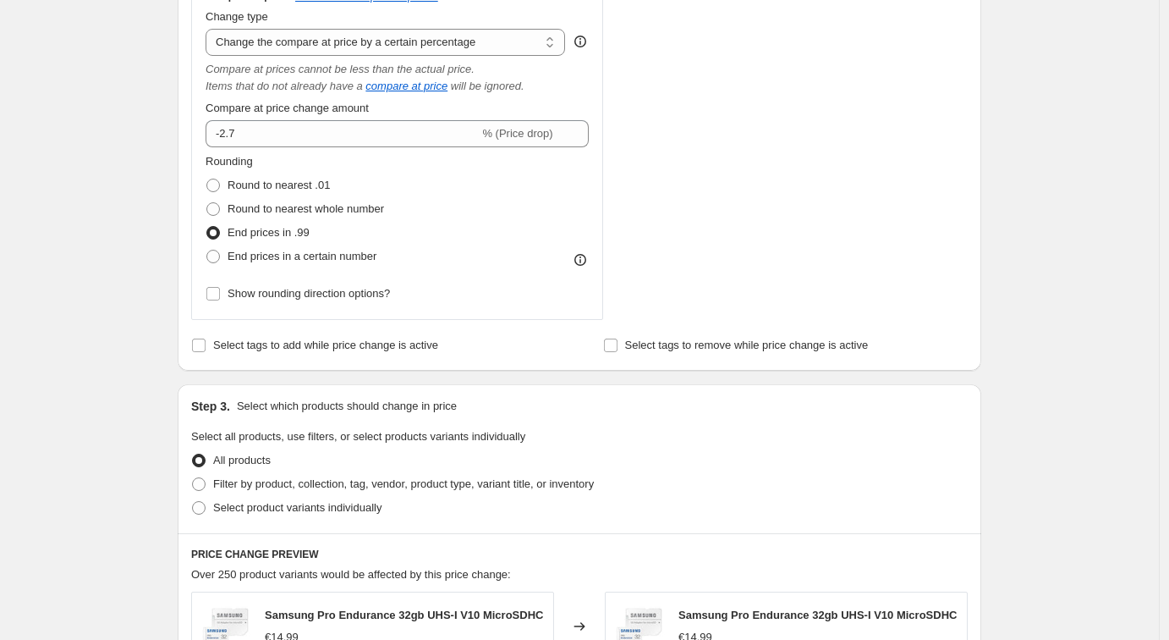
scroll to position [655, 0]
click at [613, 345] on input "Select tags to remove while price change is active" at bounding box center [611, 346] width 14 height 14
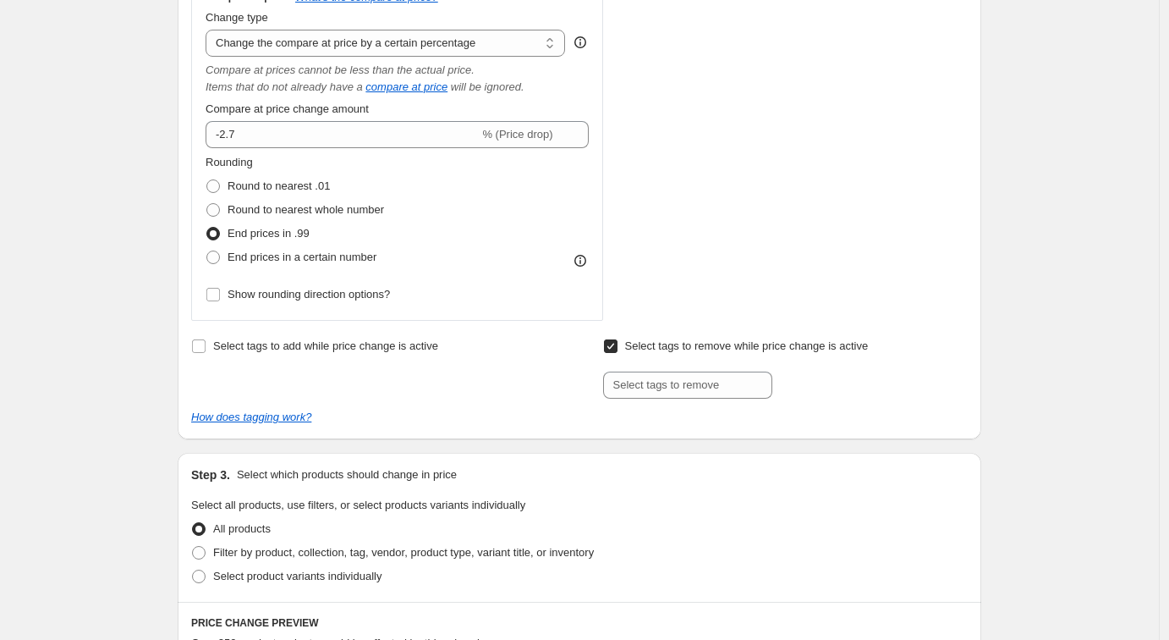
click at [615, 346] on input "Select tags to remove while price change is active" at bounding box center [611, 346] width 14 height 14
checkbox input "false"
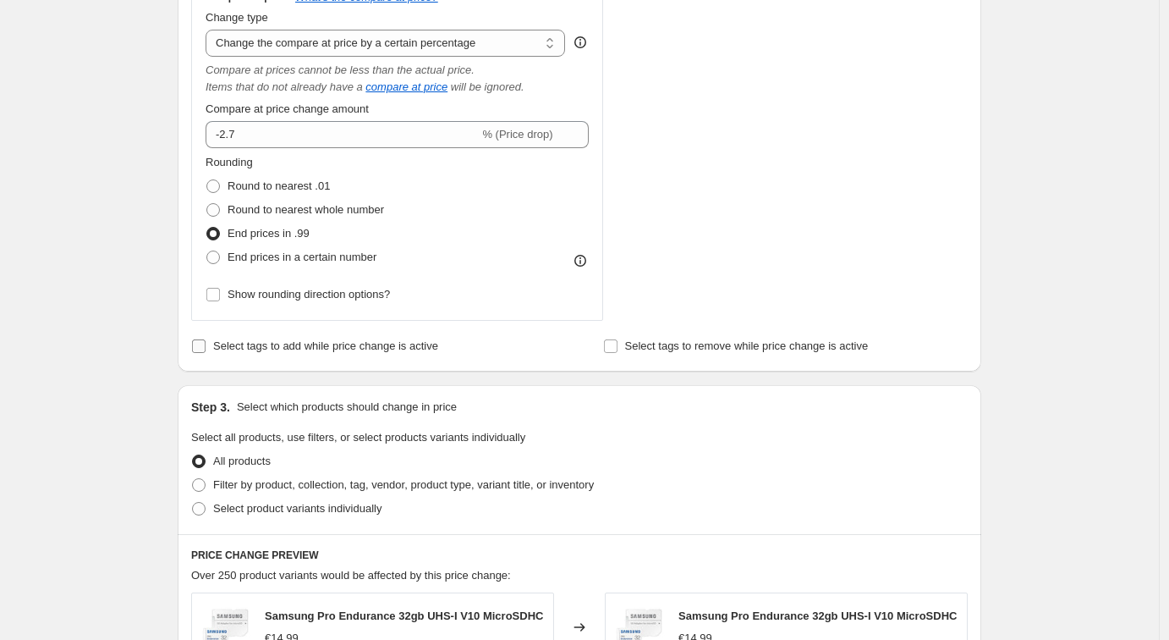
click at [201, 346] on input "Select tags to add while price change is active" at bounding box center [199, 346] width 14 height 14
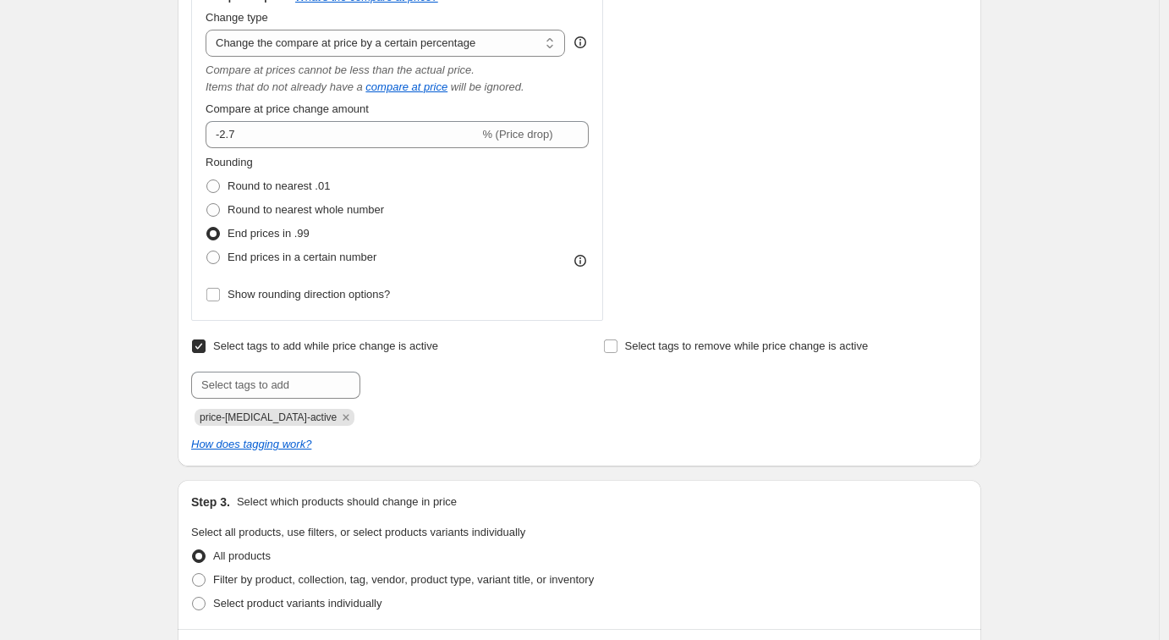
click at [201, 346] on input "Select tags to add while price change is active" at bounding box center [199, 346] width 14 height 14
checkbox input "false"
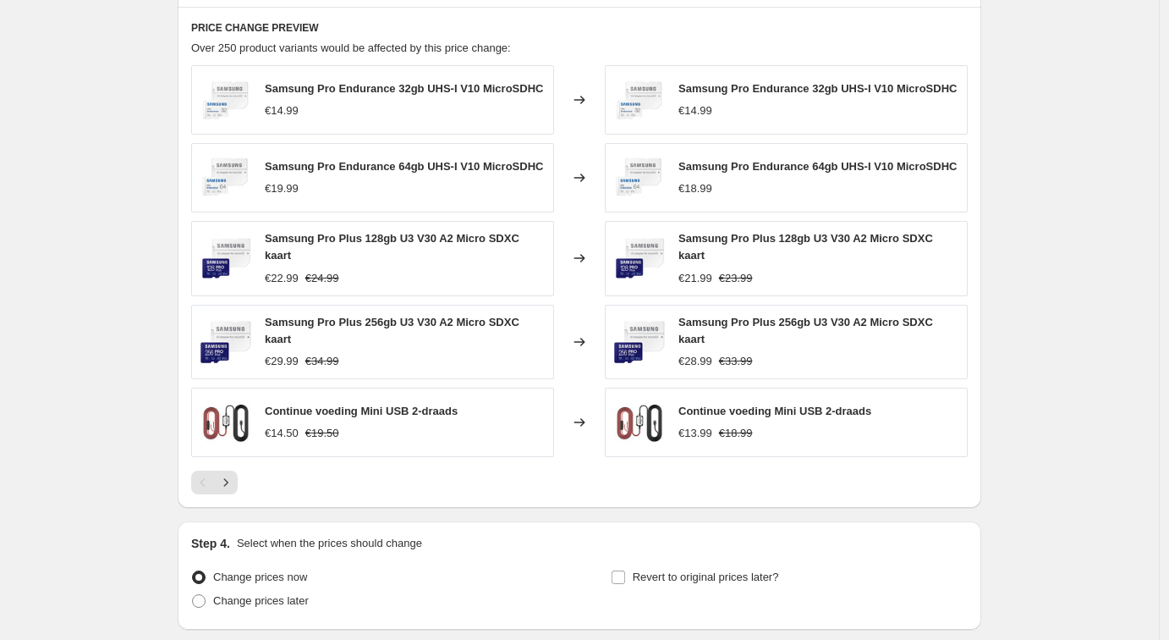
scroll to position [1323, 0]
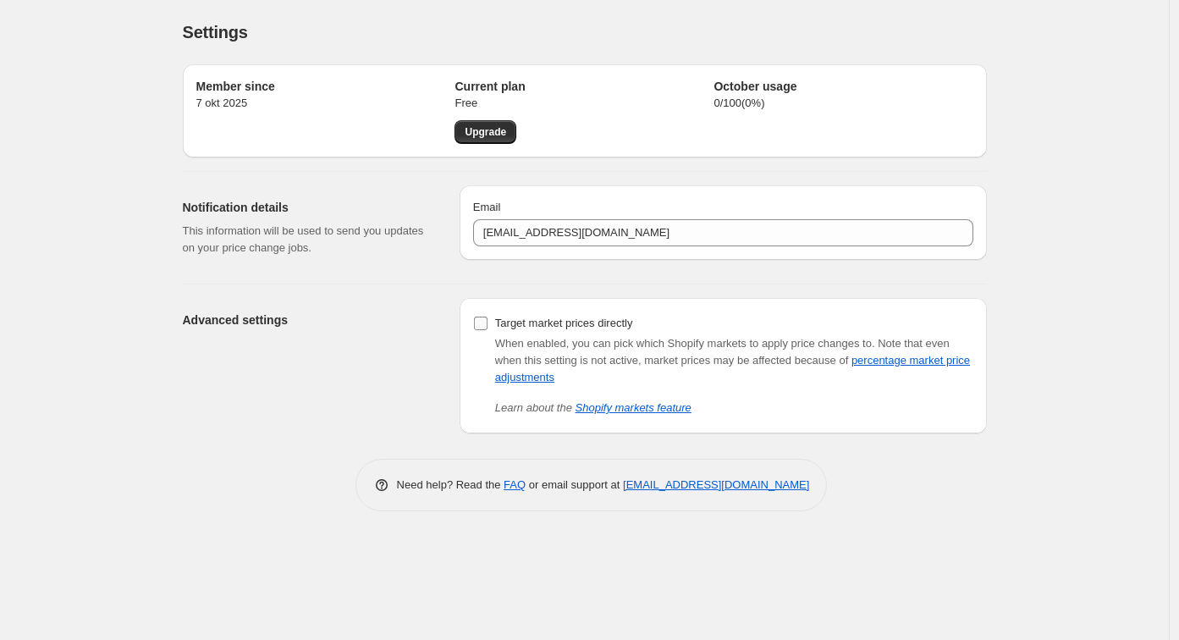
click at [481, 322] on input "Target market prices directly" at bounding box center [481, 323] width 14 height 14
checkbox input "true"
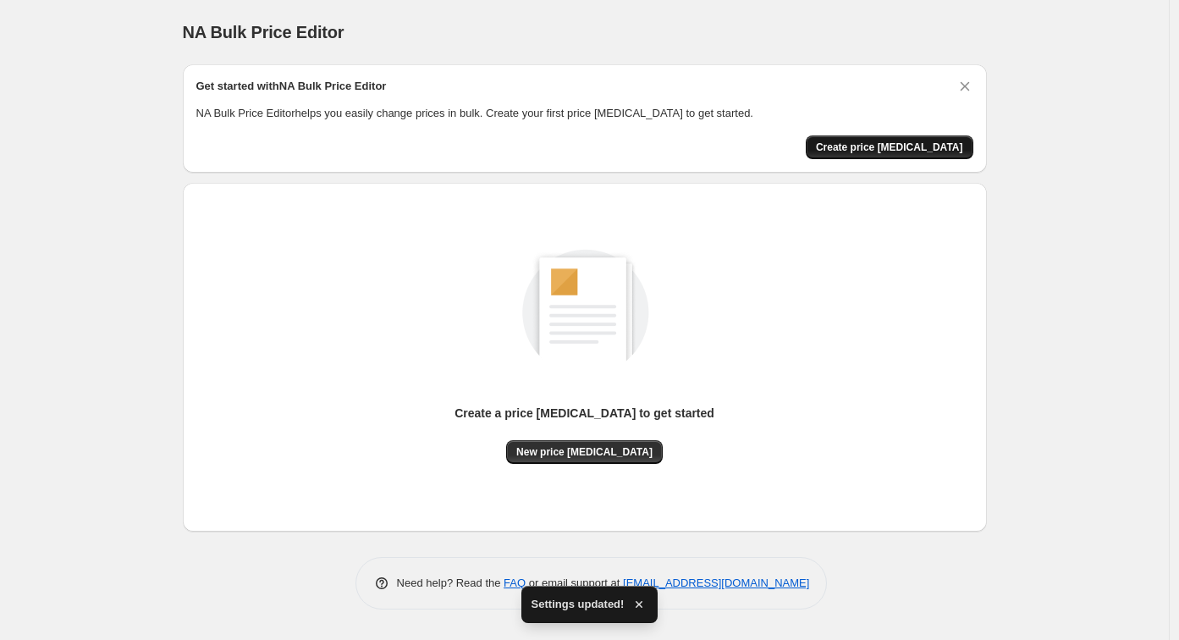
click at [908, 140] on button "Create price change job" at bounding box center [889, 147] width 168 height 24
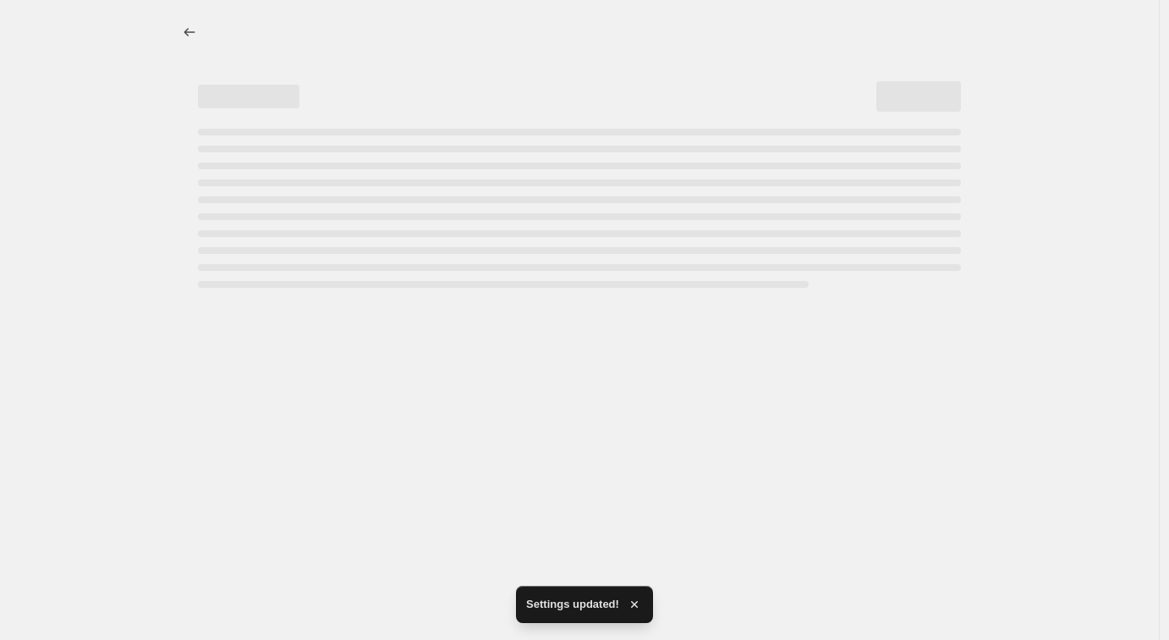
select select "percentage"
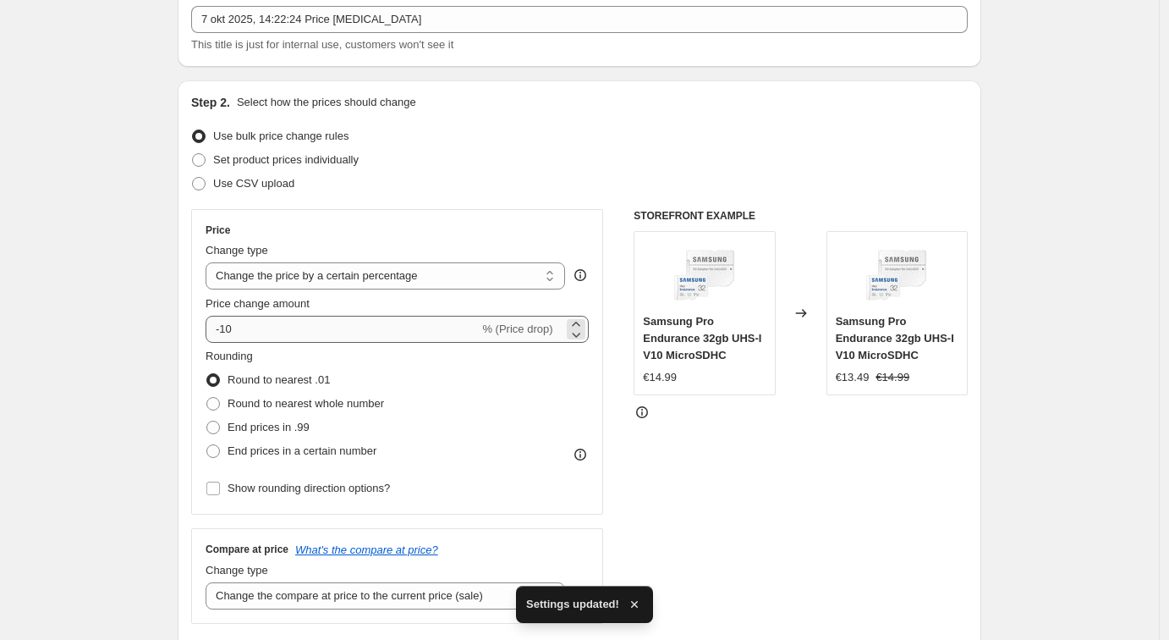
scroll to position [106, 0]
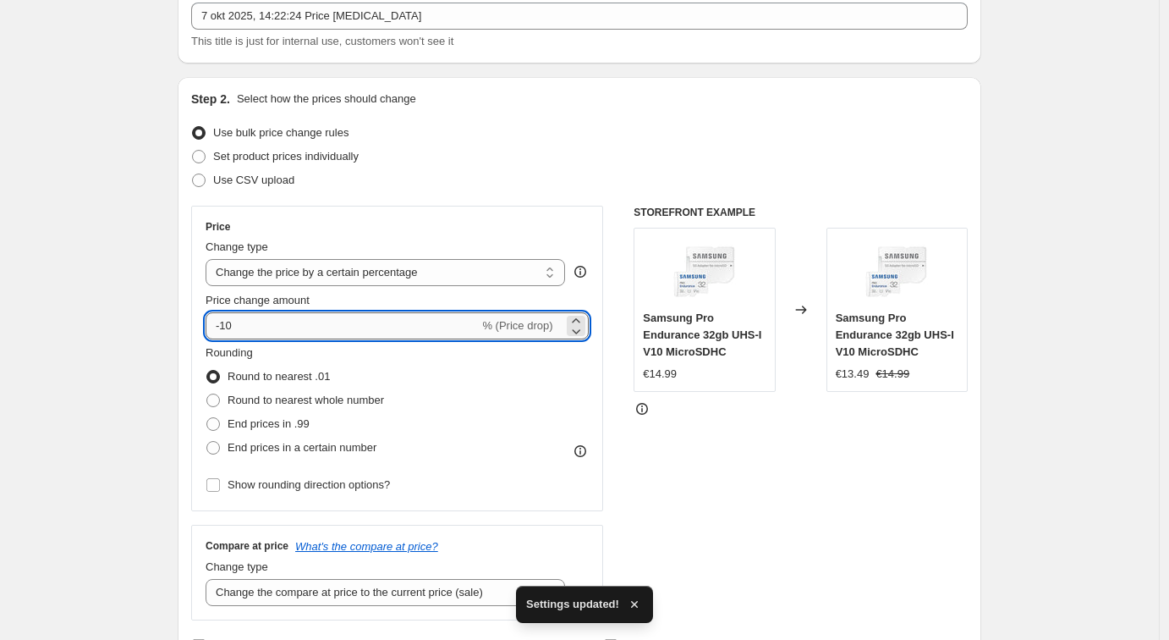
click at [275, 328] on input "-10" at bounding box center [342, 325] width 273 height 27
type input "-1"
type input "-2.7"
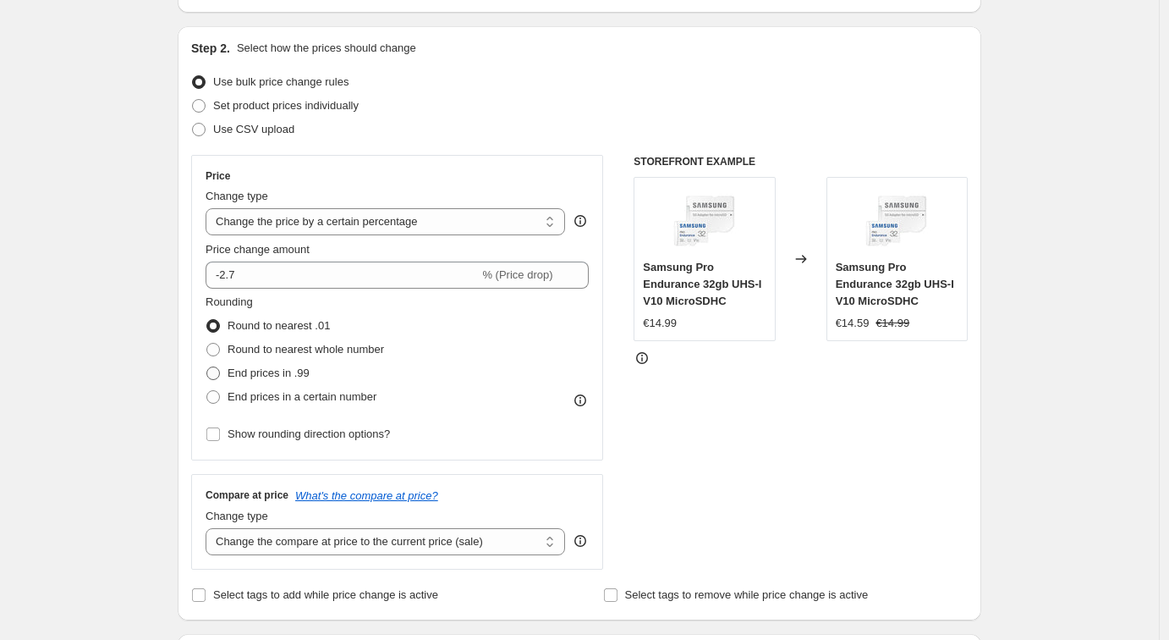
click at [284, 368] on span "End prices in .99" at bounding box center [269, 372] width 82 height 13
click at [207, 367] on input "End prices in .99" at bounding box center [206, 366] width 1 height 1
radio input "true"
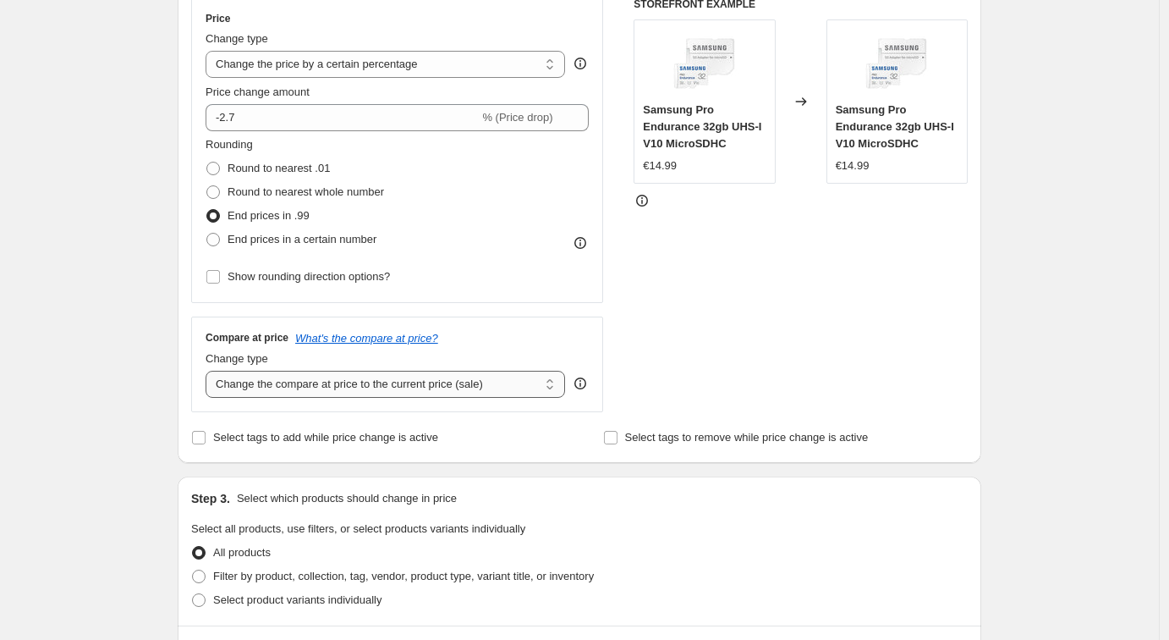
scroll to position [315, 0]
click at [422, 385] on select "Change the compare at price to the current price (sale) Change the compare at p…" at bounding box center [386, 383] width 360 height 27
click at [304, 385] on select "Change the compare at price to the current price (sale) Change the compare at p…" at bounding box center [386, 383] width 360 height 27
select select "percentage"
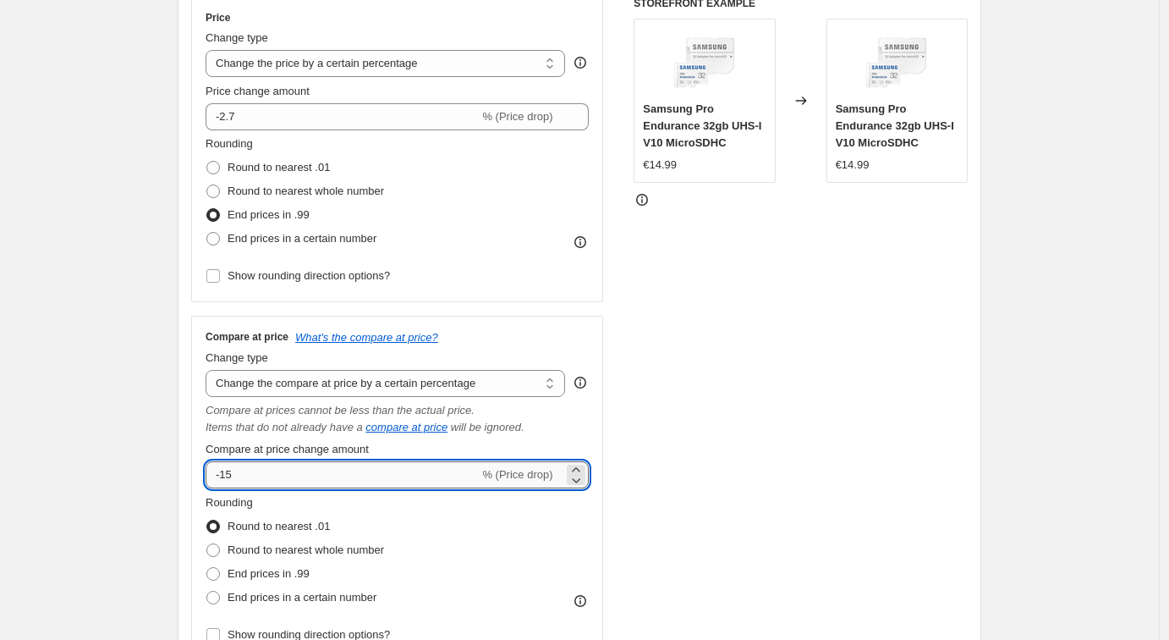
click at [264, 475] on input "-15" at bounding box center [342, 474] width 273 height 27
type input "-1"
type input "-2.7"
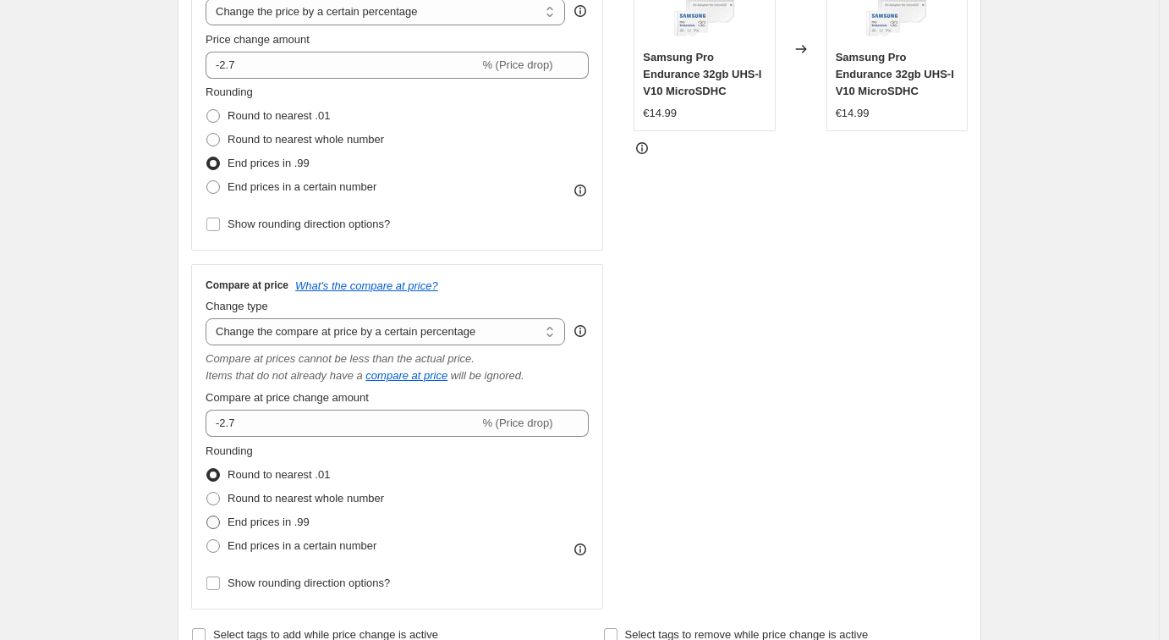
scroll to position [420, 0]
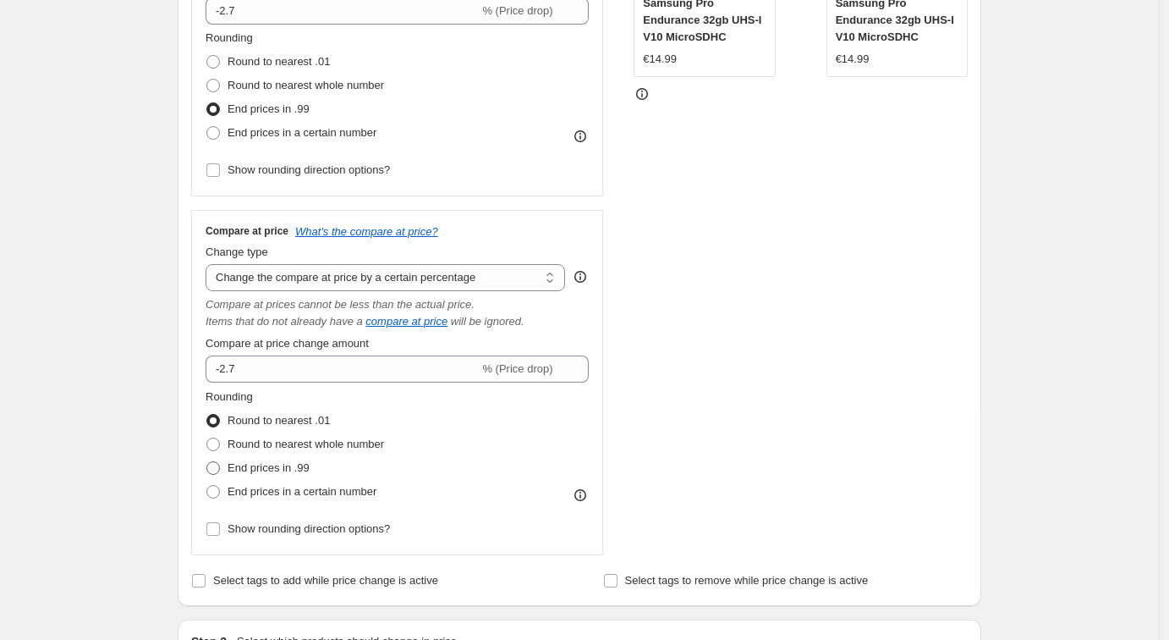
click at [301, 467] on span "End prices in .99" at bounding box center [269, 467] width 82 height 13
click at [207, 462] on input "End prices in .99" at bounding box center [206, 461] width 1 height 1
radio input "true"
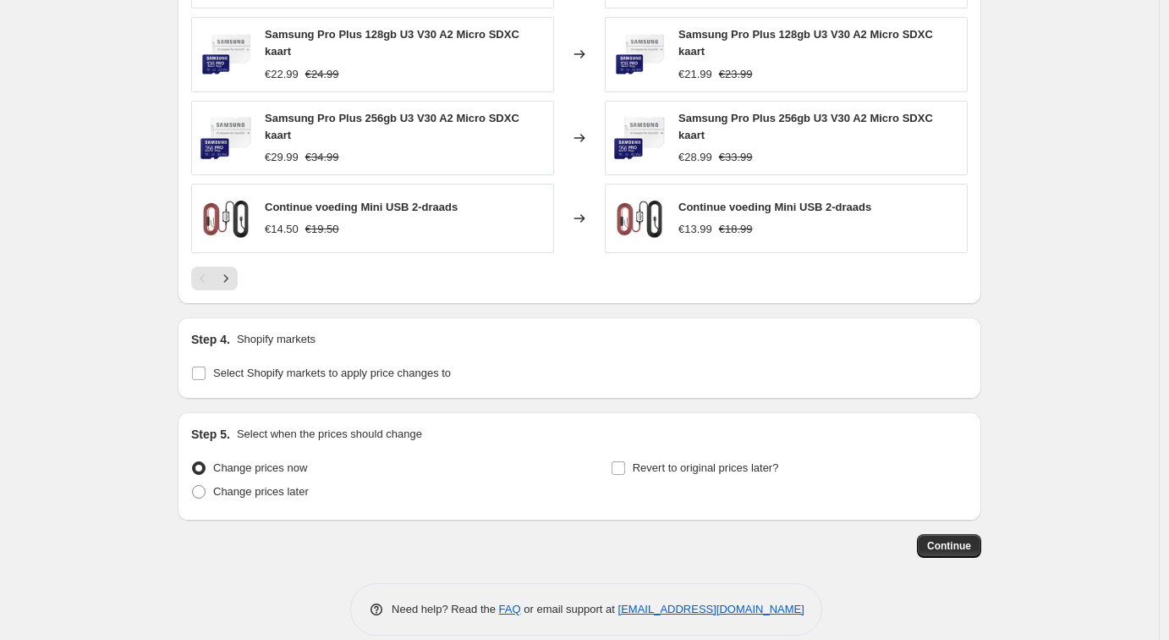
scroll to position [1388, 0]
click at [202, 378] on input "Select Shopify markets to apply price changes to" at bounding box center [199, 372] width 14 height 14
checkbox input "true"
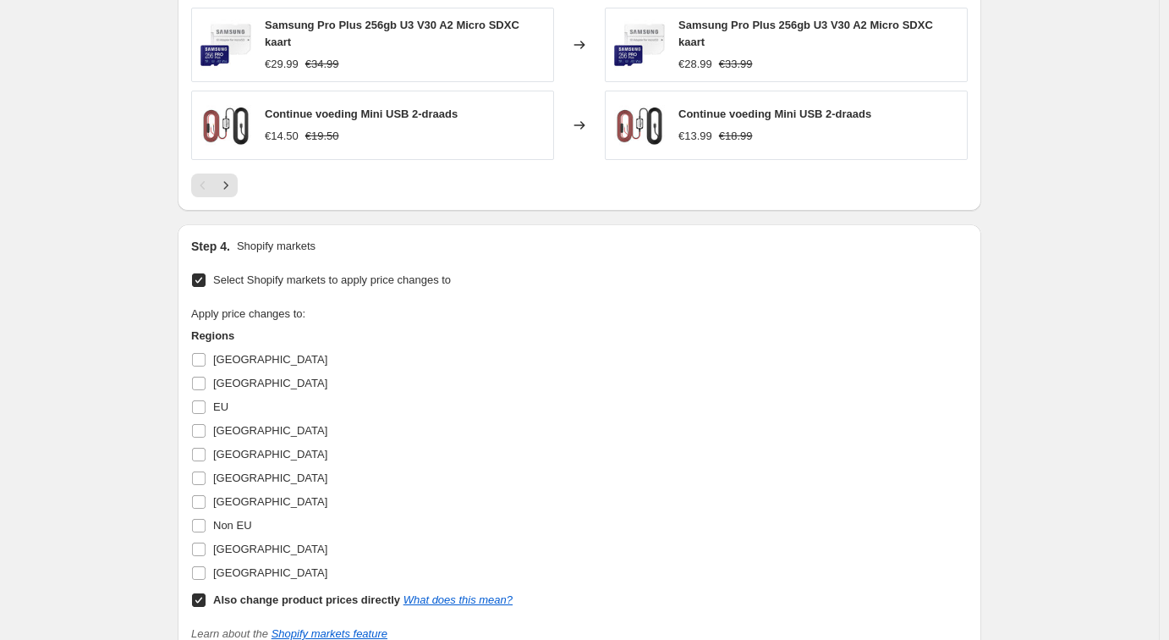
scroll to position [1480, 0]
click at [200, 460] on input "Ierland" at bounding box center [199, 454] width 14 height 14
checkbox input "true"
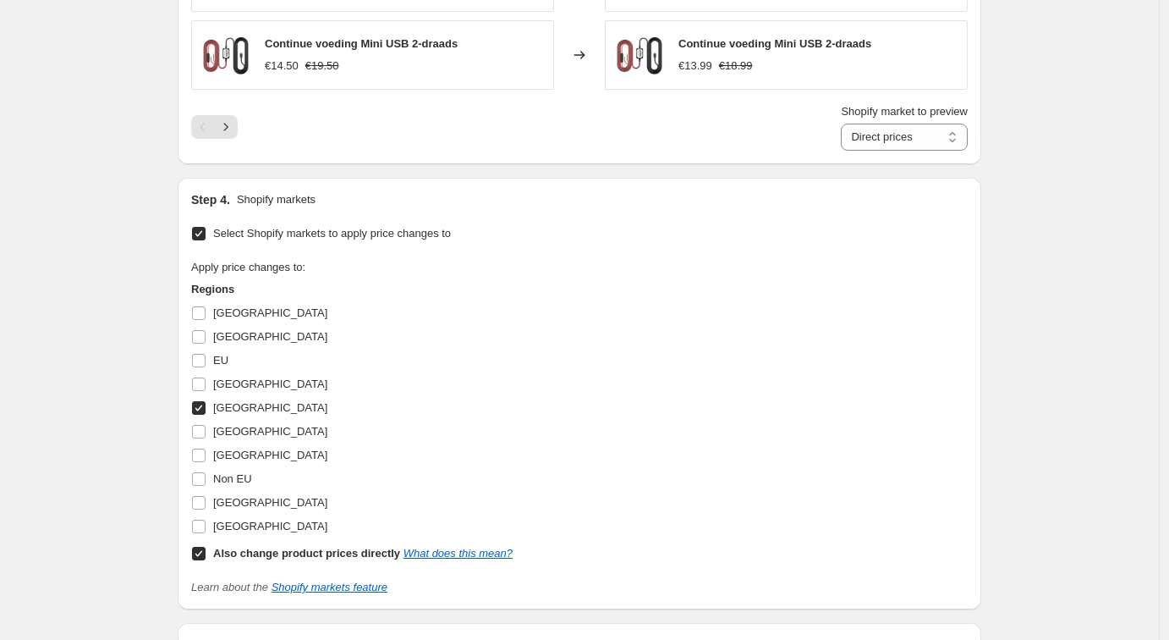
scroll to position [1577, 0]
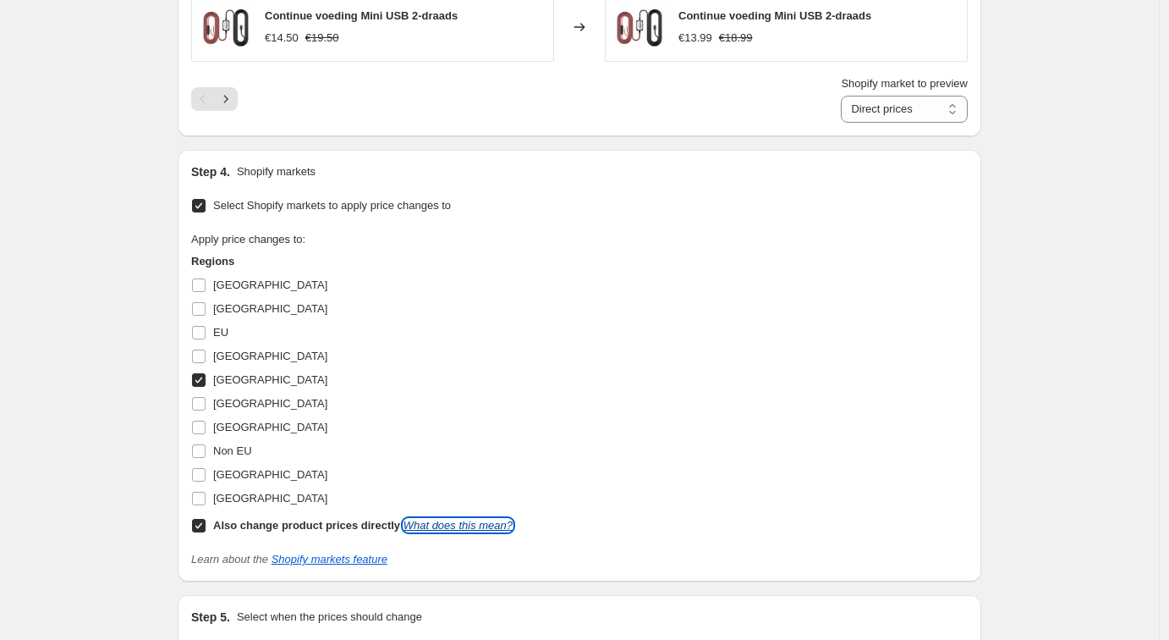
click at [459, 531] on link "What does this mean?" at bounding box center [458, 525] width 109 height 13
click at [202, 532] on input "Also change product prices directly What does this mean?" at bounding box center [199, 526] width 14 height 14
checkbox input "false"
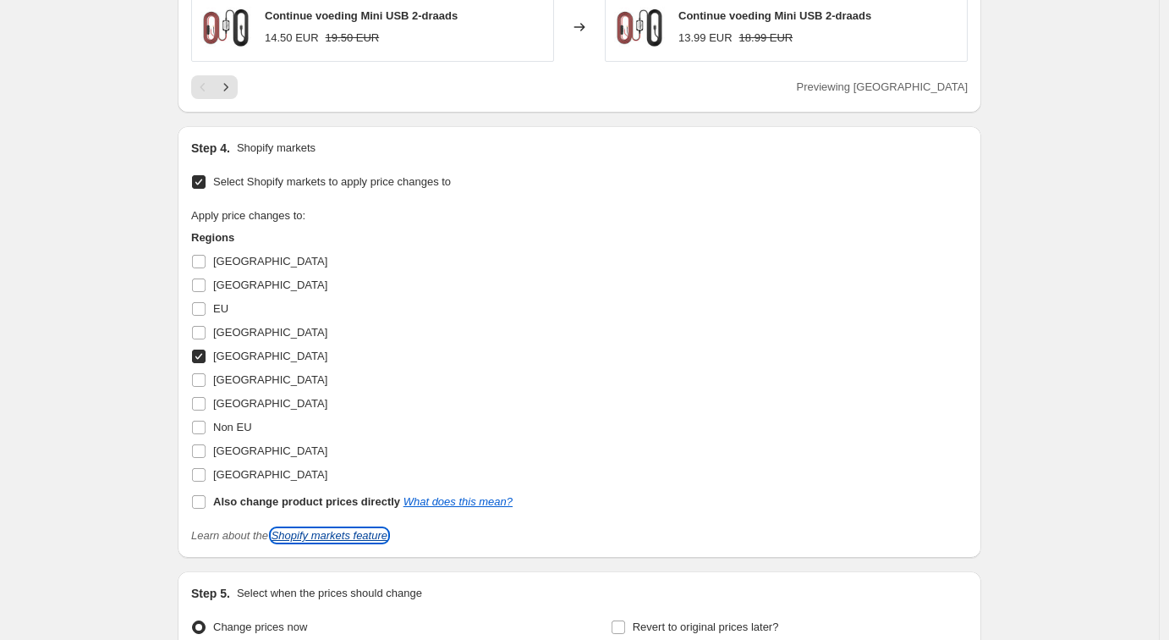
click at [337, 541] on link "Shopify markets feature" at bounding box center [330, 535] width 116 height 13
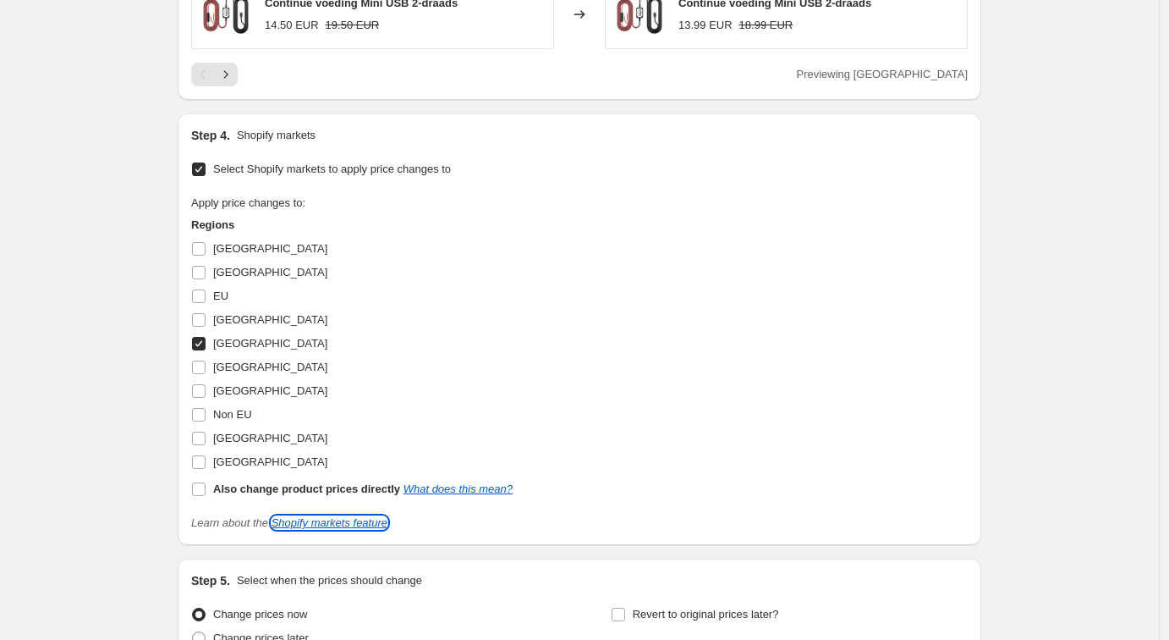
scroll to position [1768, 0]
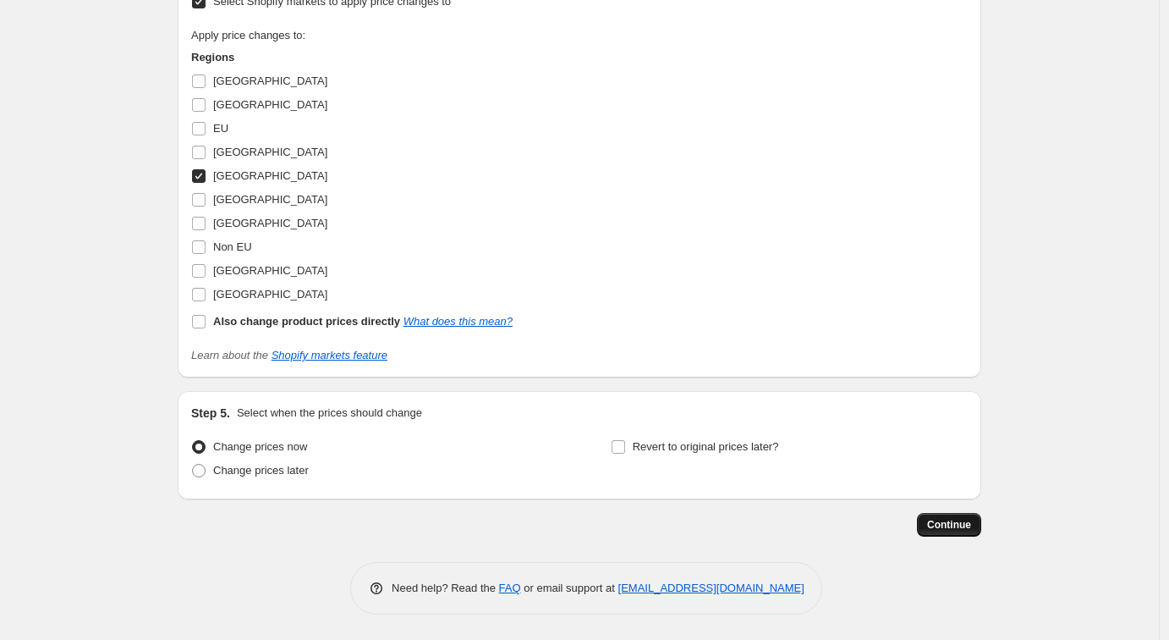
click at [963, 526] on span "Continue" at bounding box center [949, 525] width 44 height 14
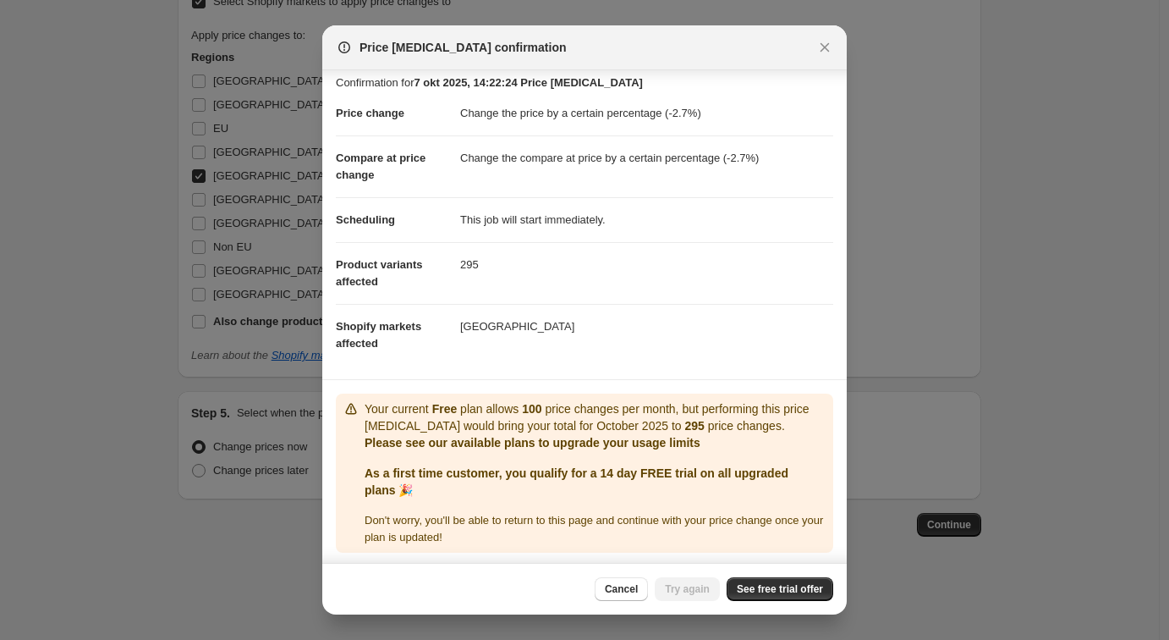
scroll to position [13, 0]
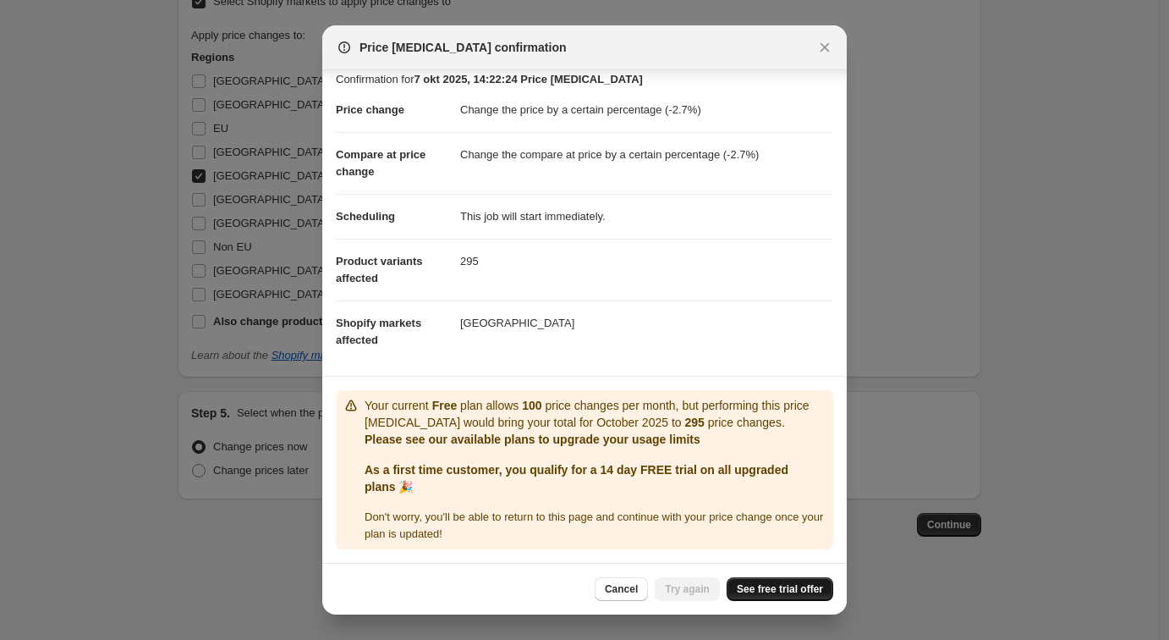
click at [762, 587] on span "See free trial offer" at bounding box center [780, 589] width 86 height 14
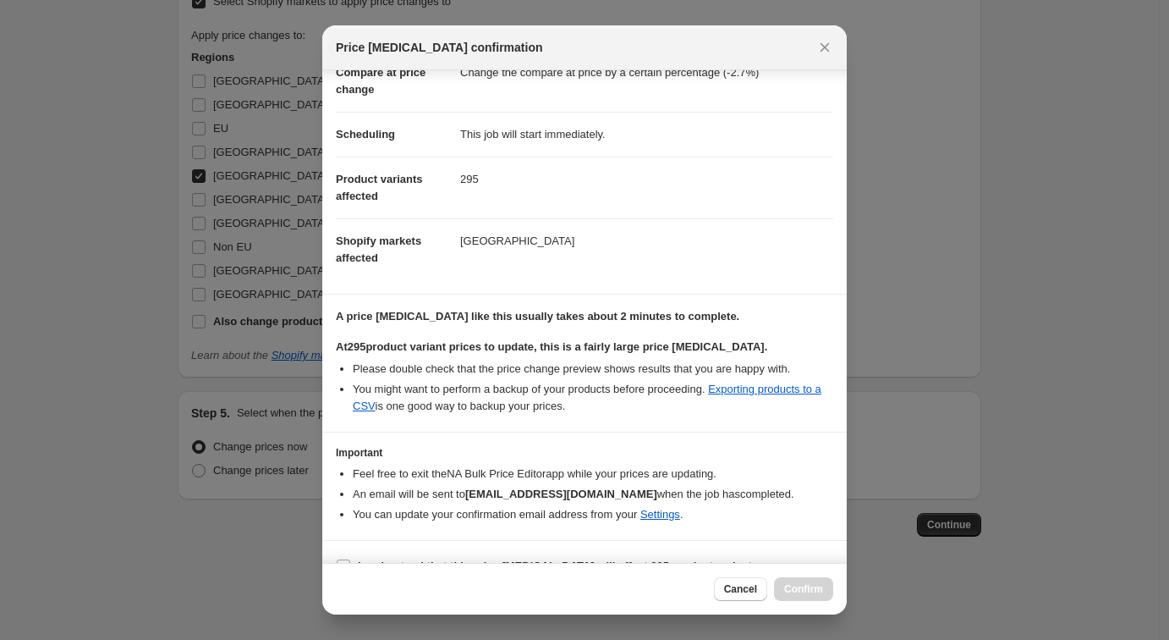
scroll to position [124, 0]
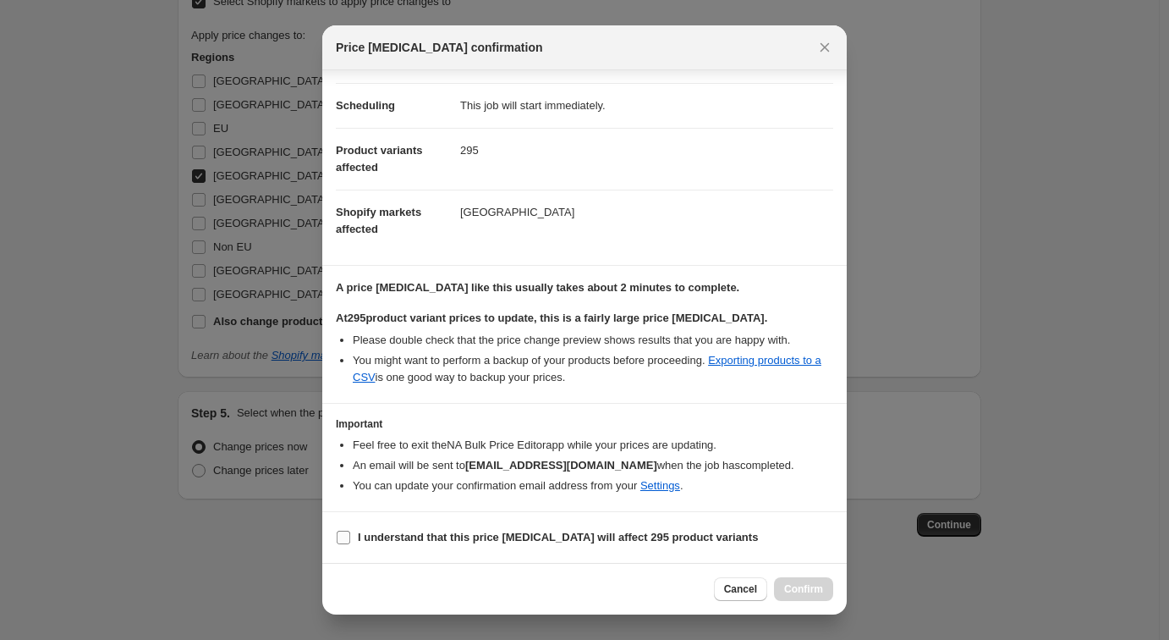
click at [552, 535] on b "I understand that this price change job will affect 295 product variants" at bounding box center [558, 536] width 400 height 13
click at [350, 535] on input "I understand that this price change job will affect 295 product variants" at bounding box center [344, 537] width 14 height 14
checkbox input "true"
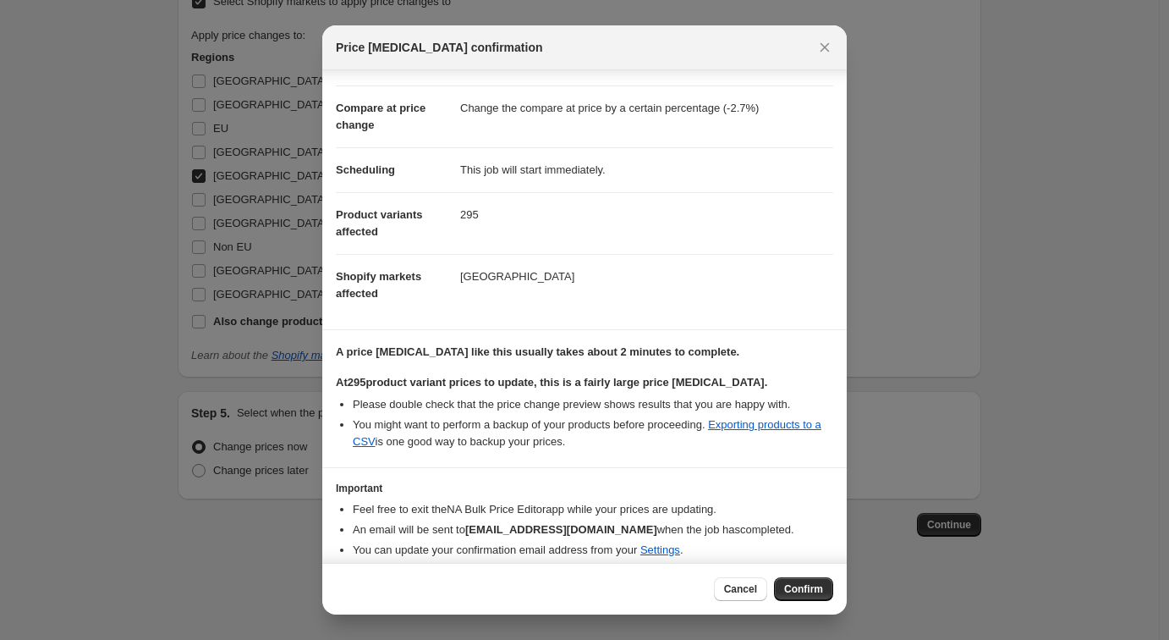
scroll to position [0, 0]
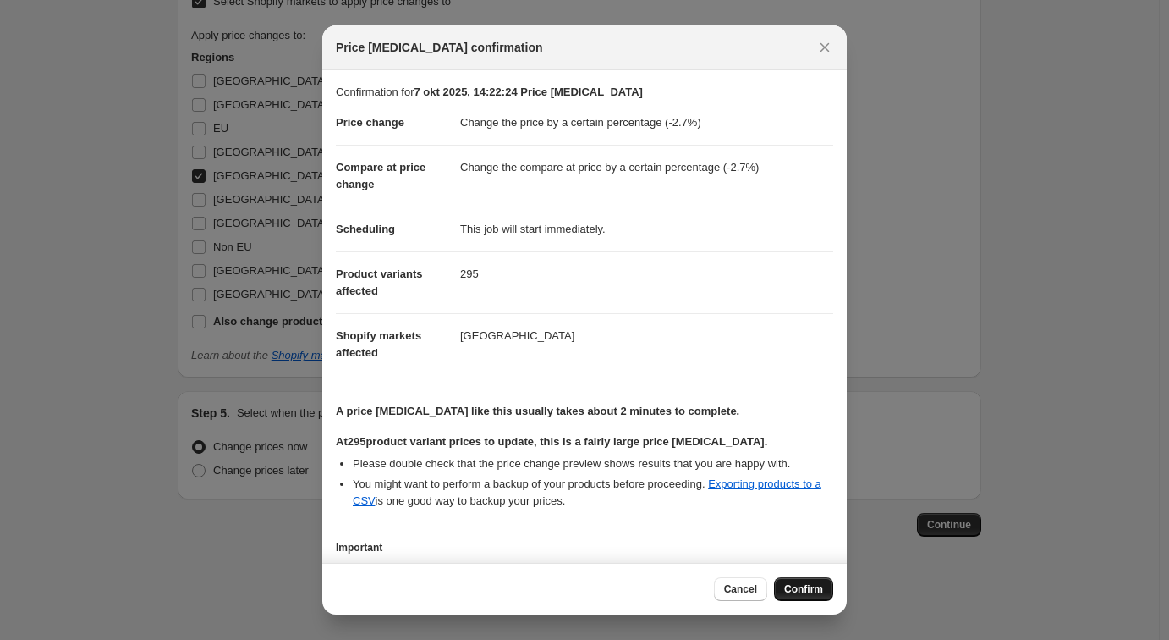
click at [793, 585] on span "Confirm" at bounding box center [803, 589] width 39 height 14
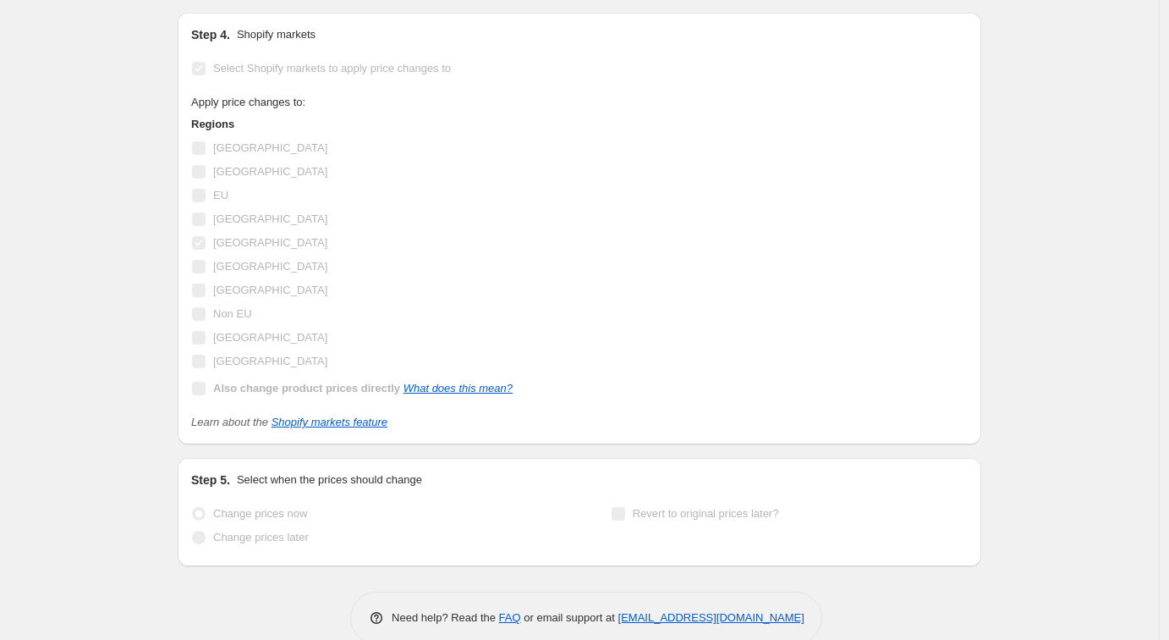
scroll to position [1812, 0]
select select "percentage"
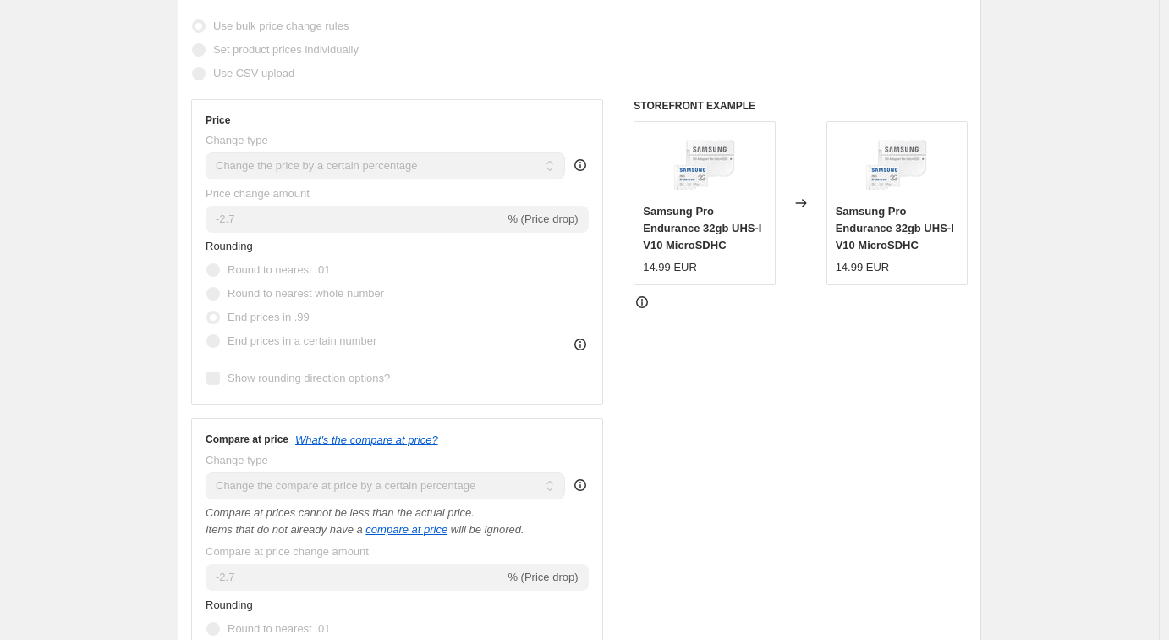
scroll to position [0, 0]
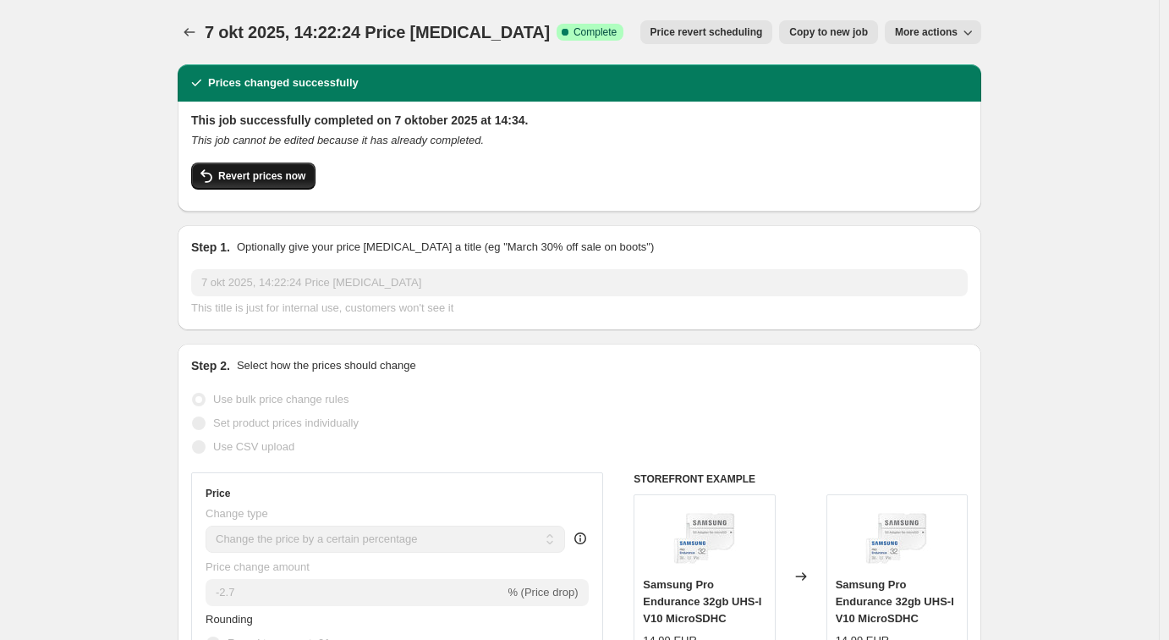
click at [257, 172] on span "Revert prices now" at bounding box center [261, 176] width 87 height 14
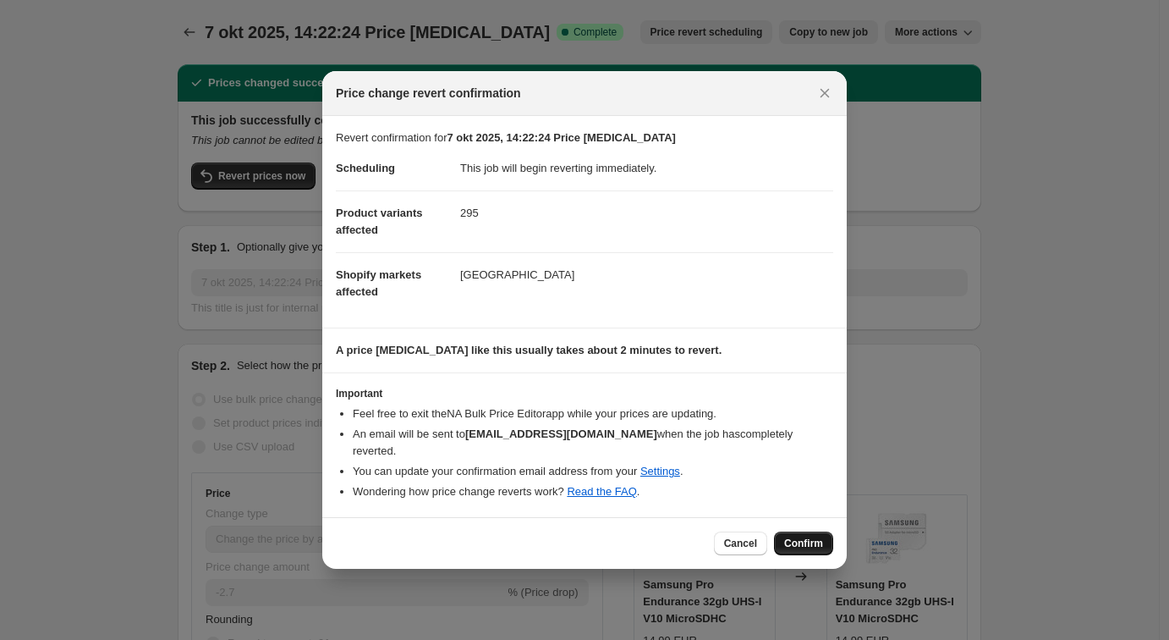
click at [811, 536] on span "Confirm" at bounding box center [803, 543] width 39 height 14
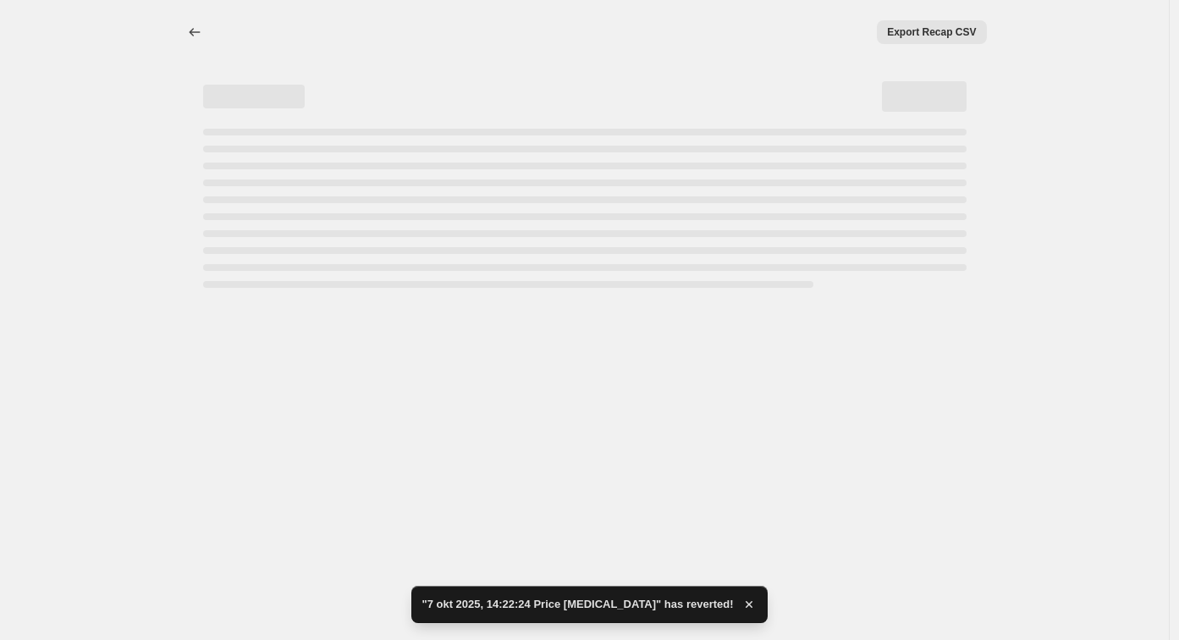
select select "percentage"
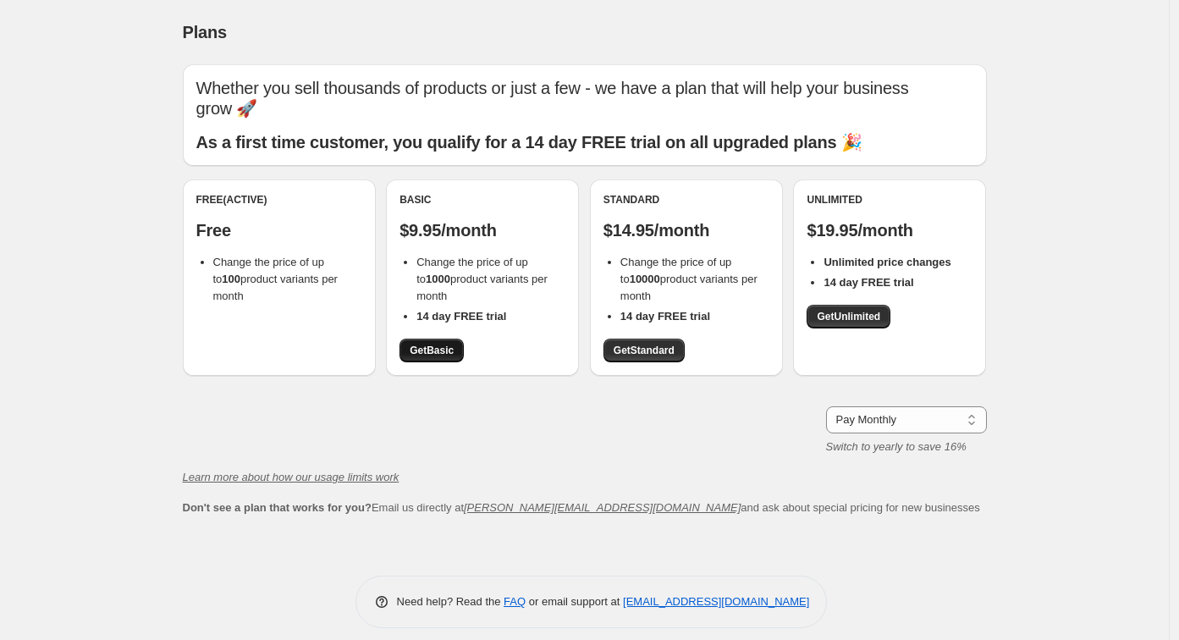
click at [441, 343] on span "Get Basic" at bounding box center [431, 350] width 44 height 14
